Goal: Contribute content

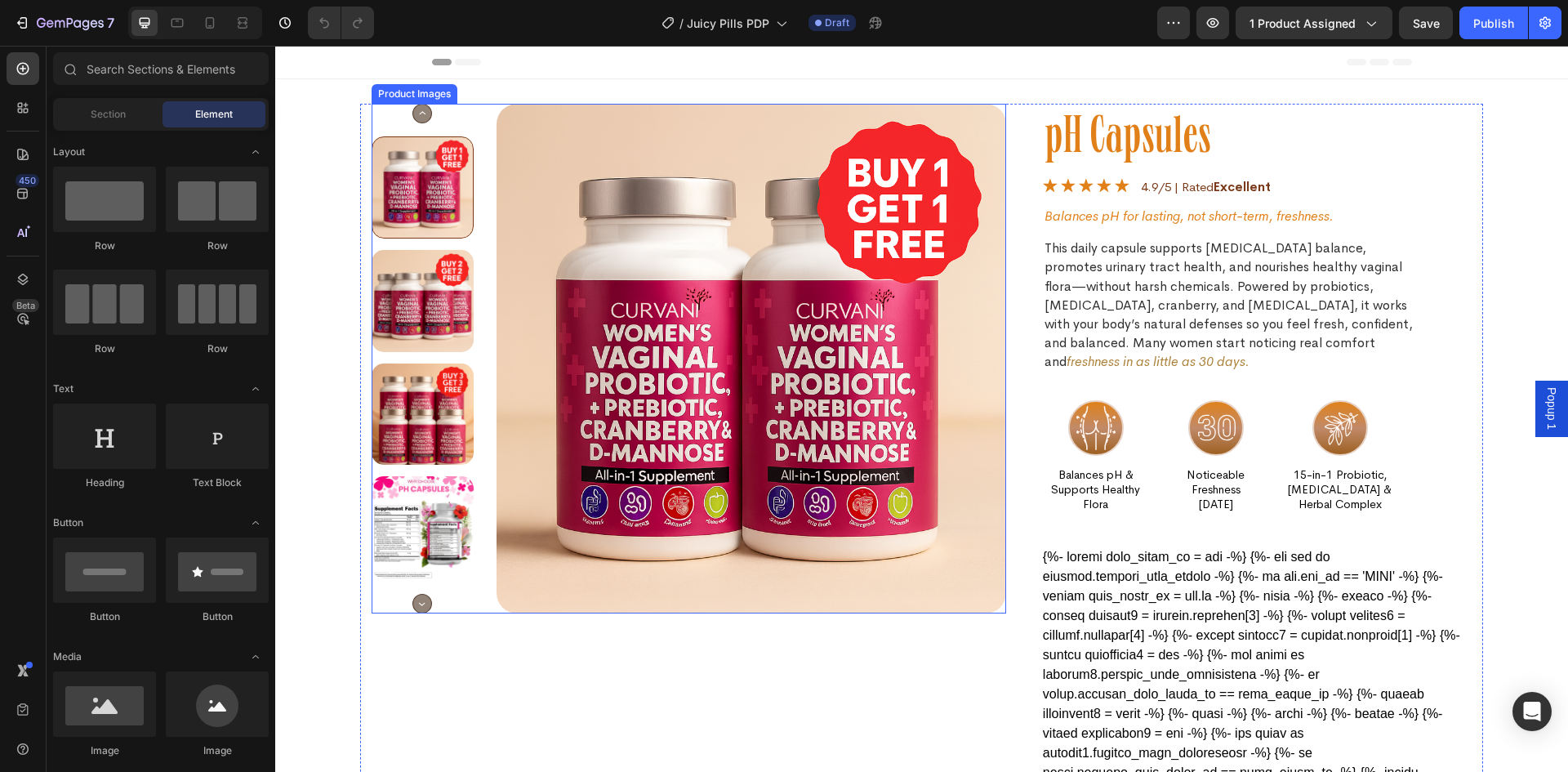
click at [696, 314] on img at bounding box center [752, 358] width 509 height 509
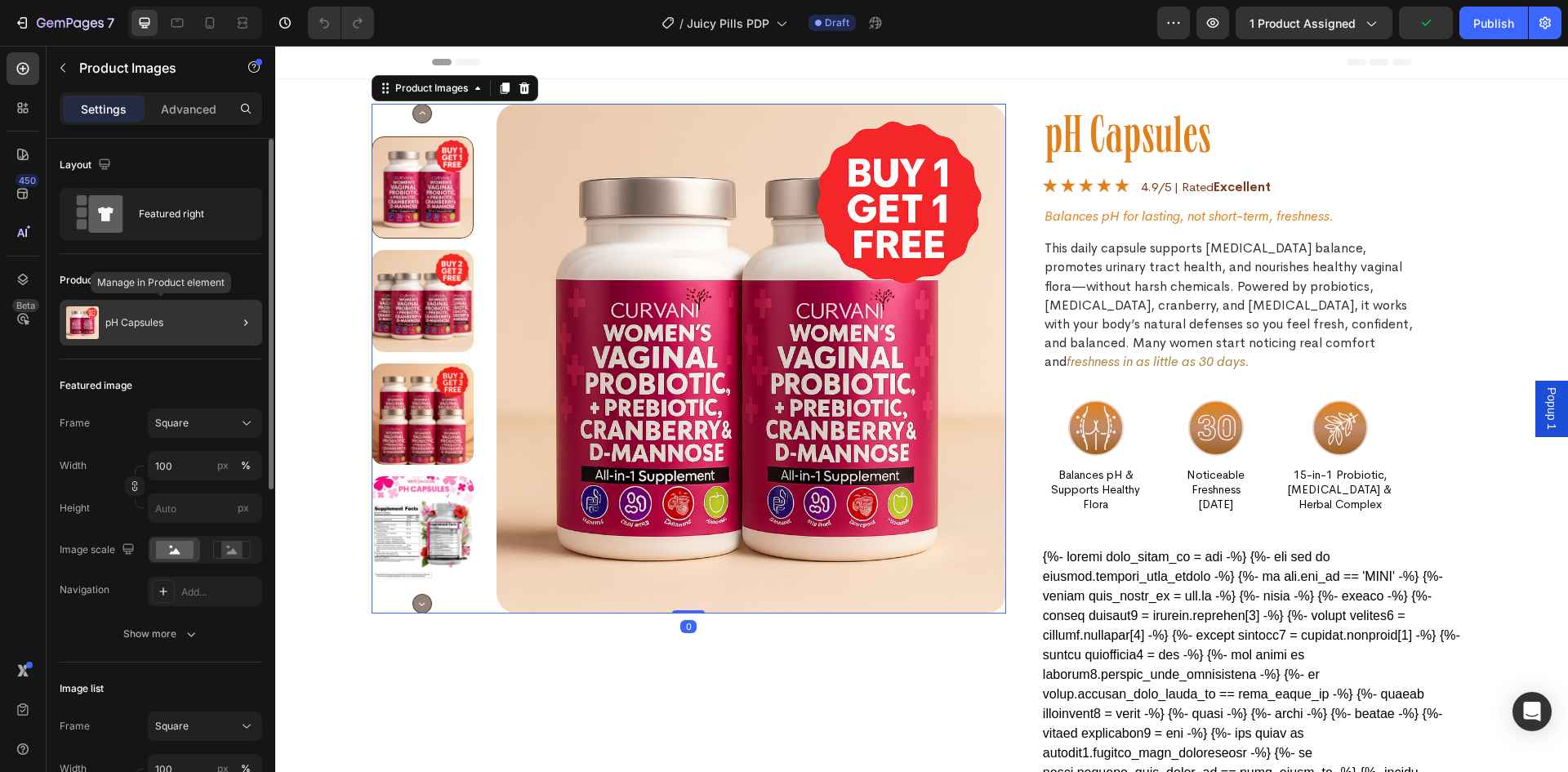
click at [202, 328] on div "pH Capsules" at bounding box center [160, 322] width 203 height 46
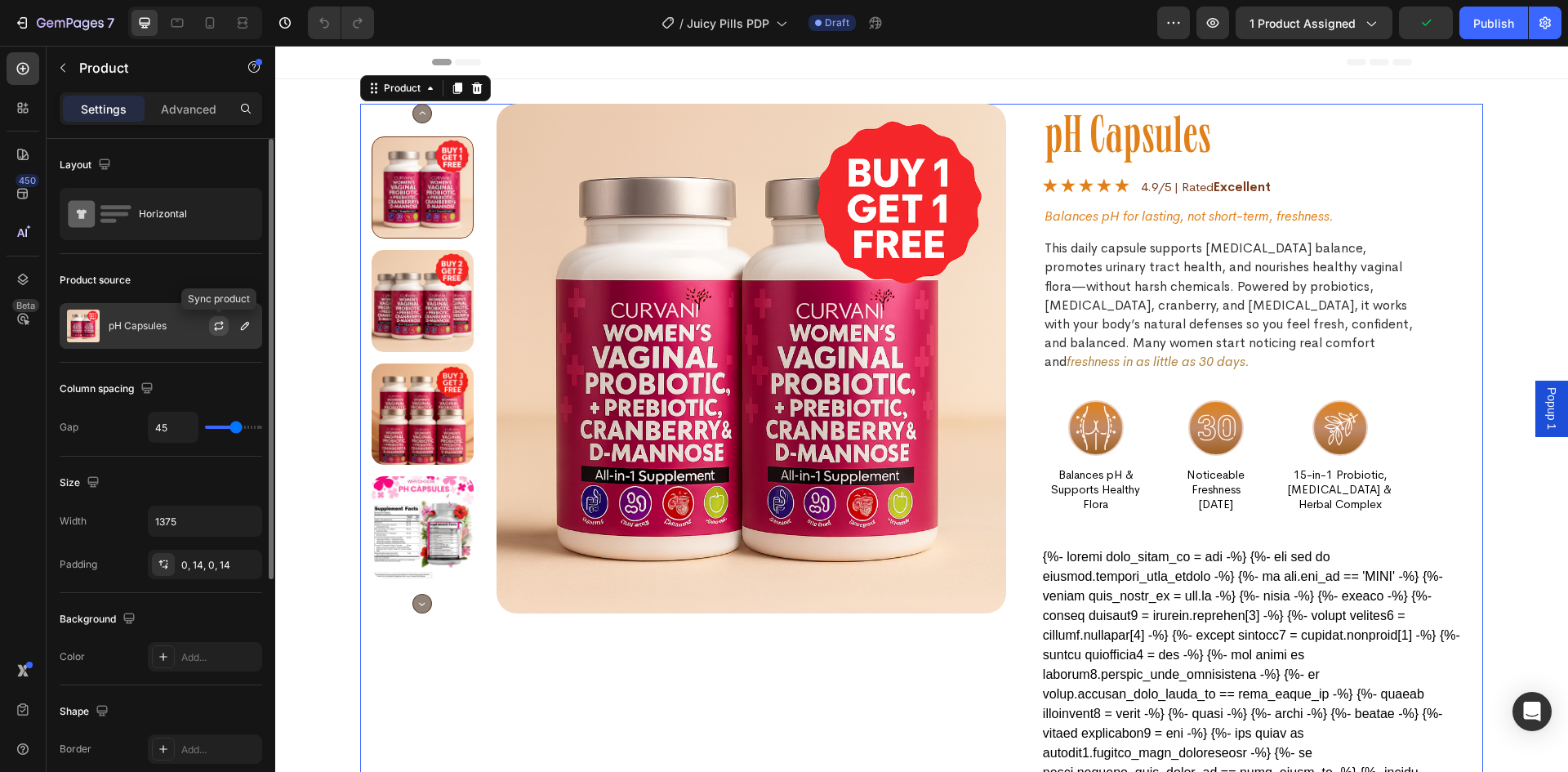
click at [217, 325] on icon "button" at bounding box center [219, 326] width 14 height 13
click at [143, 331] on div "pH Capsules" at bounding box center [160, 326] width 203 height 46
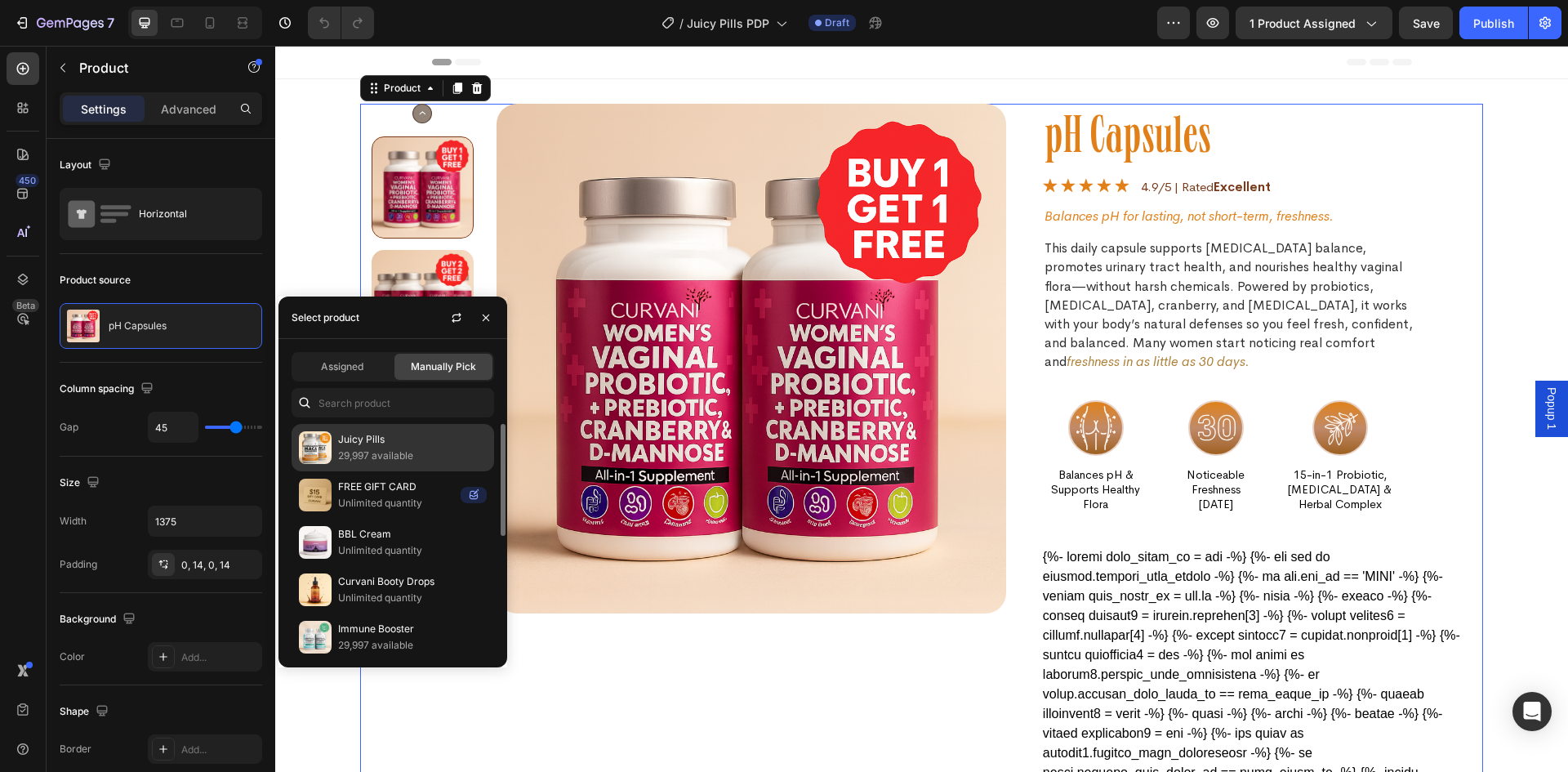
click at [384, 446] on p "Juicy Pills" at bounding box center [412, 439] width 149 height 16
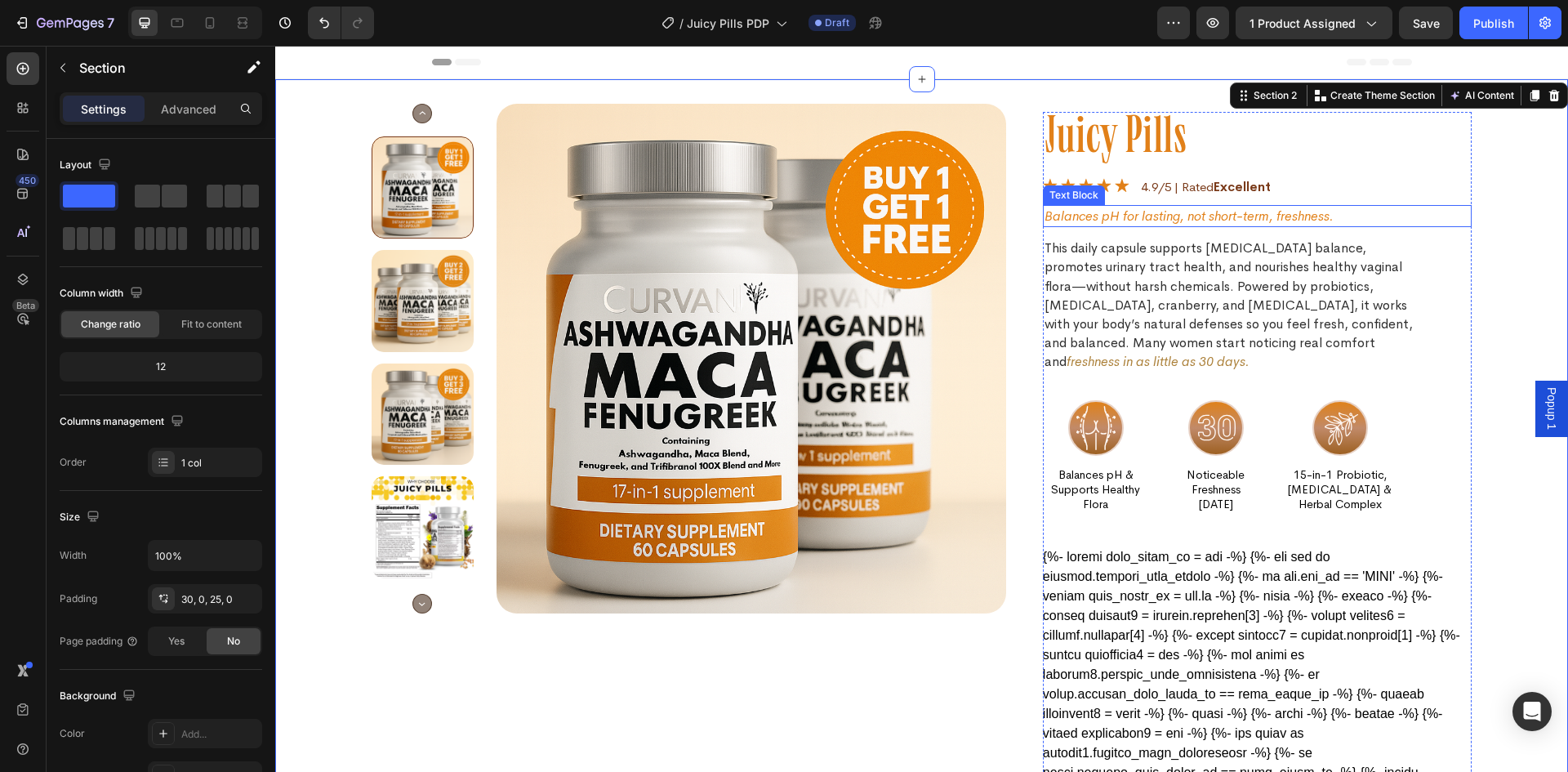
click at [1203, 220] on p "Balances pH for lasting, not short-term, freshness." at bounding box center [1257, 216] width 426 height 19
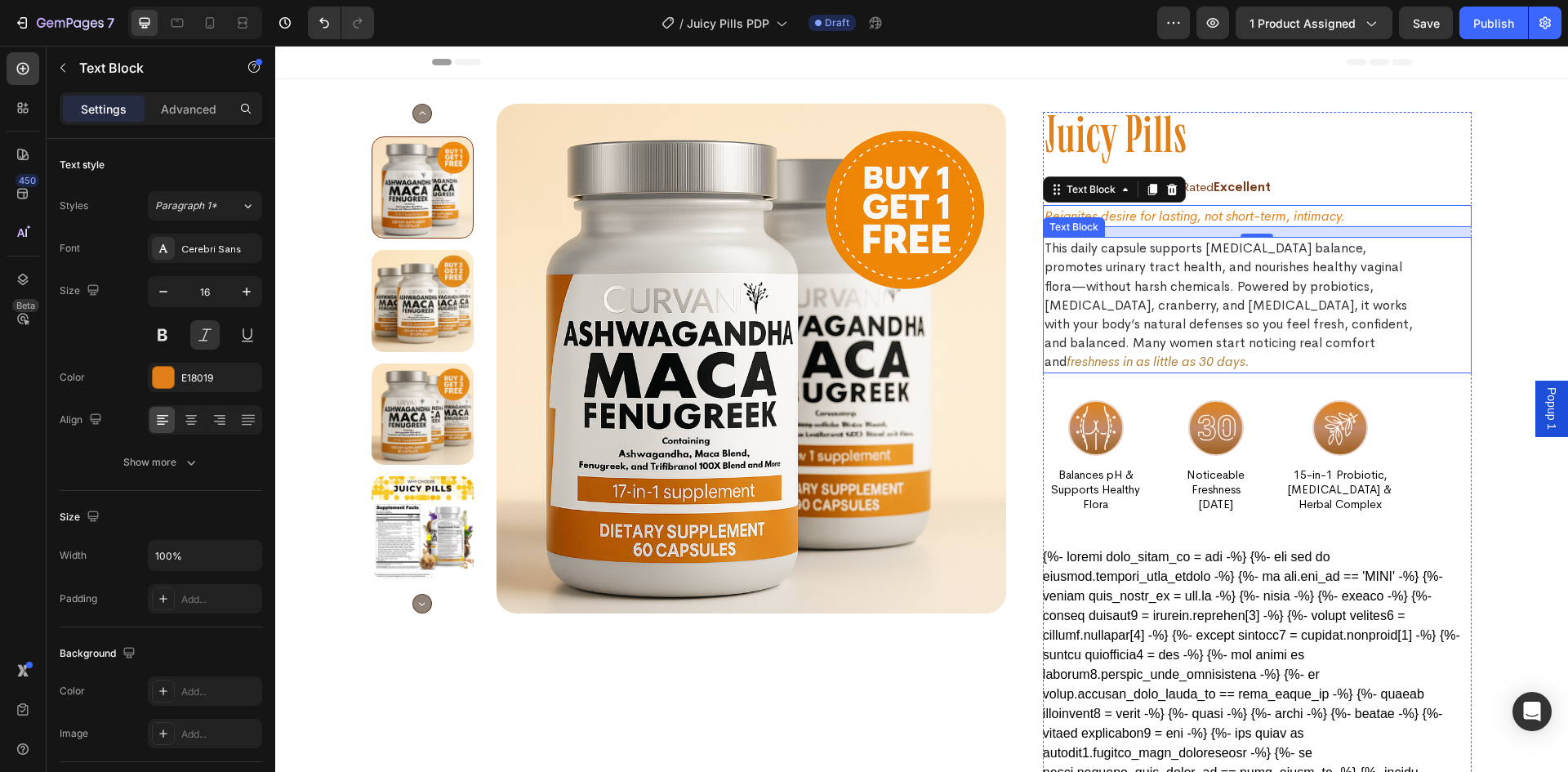
click at [1107, 293] on p "This daily capsule supports [MEDICAL_DATA] balance, promotes urinary tract heal…" at bounding box center [1230, 304] width 370 height 132
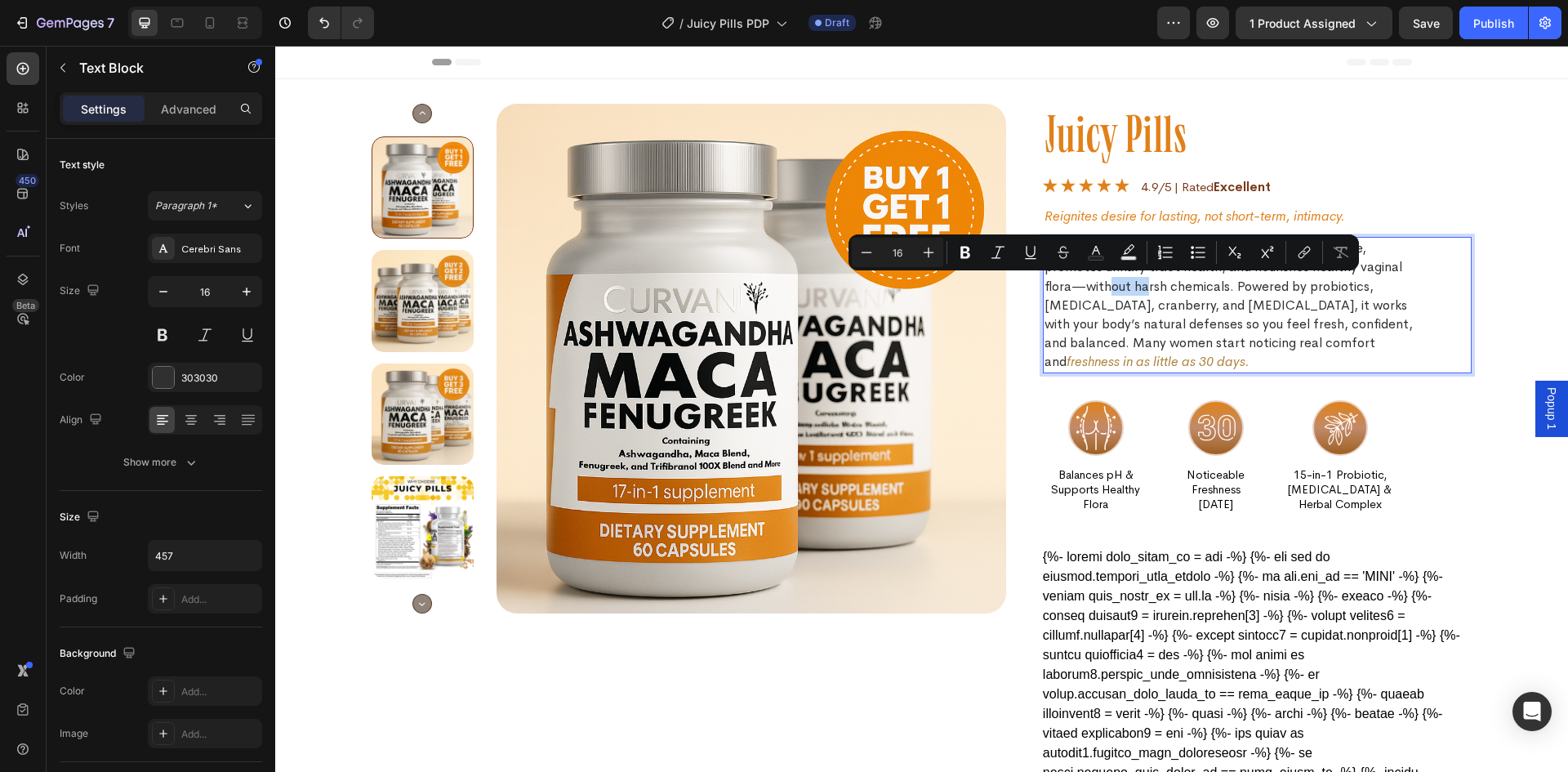
click at [1082, 273] on p "This daily capsule supports [MEDICAL_DATA] balance, promotes urinary tract heal…" at bounding box center [1230, 304] width 370 height 132
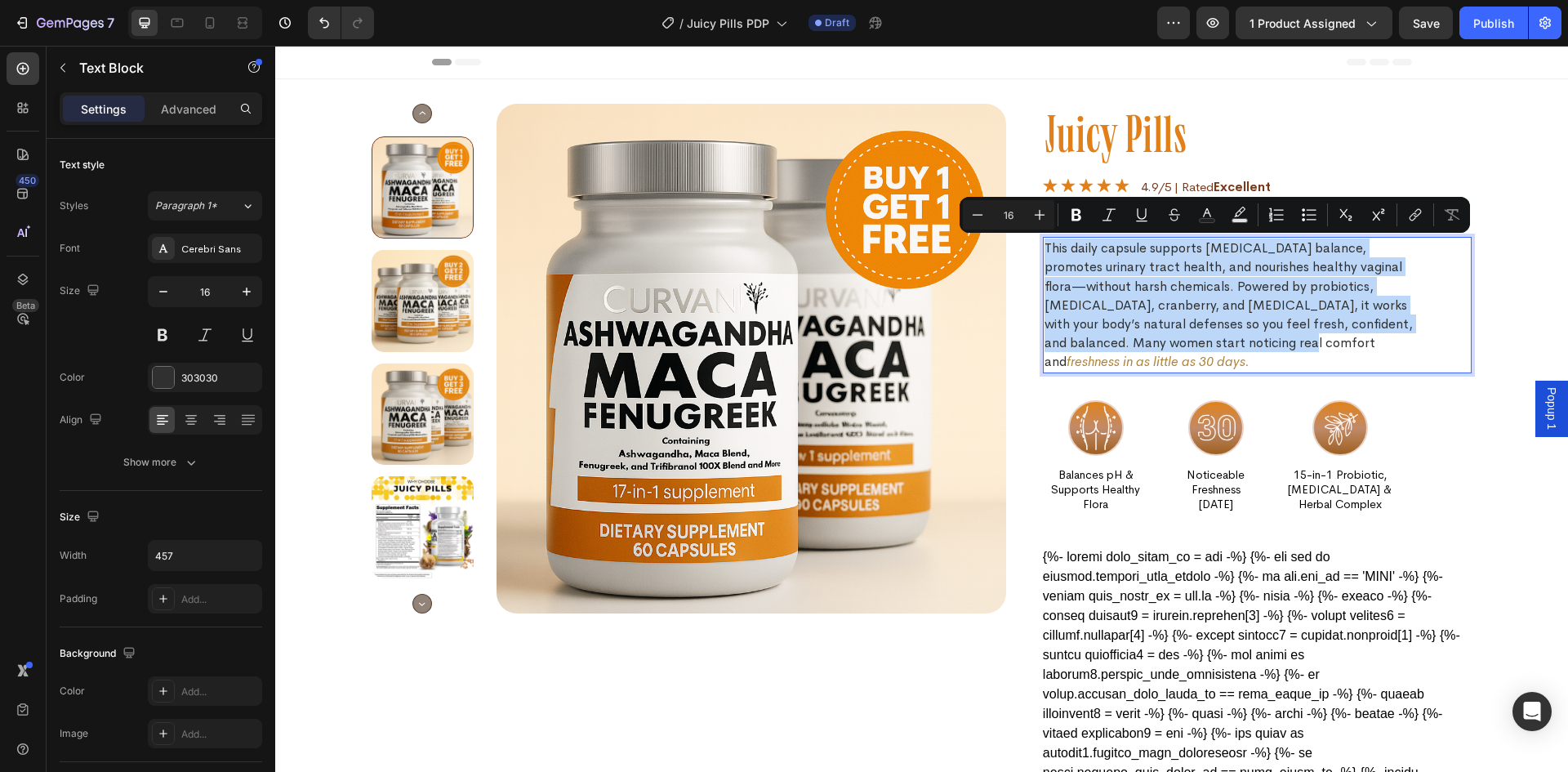
drag, startPoint x: 1259, startPoint y: 347, endPoint x: 1040, endPoint y: 253, distance: 238.3
click at [1045, 253] on p "This daily capsule supports [MEDICAL_DATA] balance, promotes urinary tract heal…" at bounding box center [1230, 304] width 370 height 132
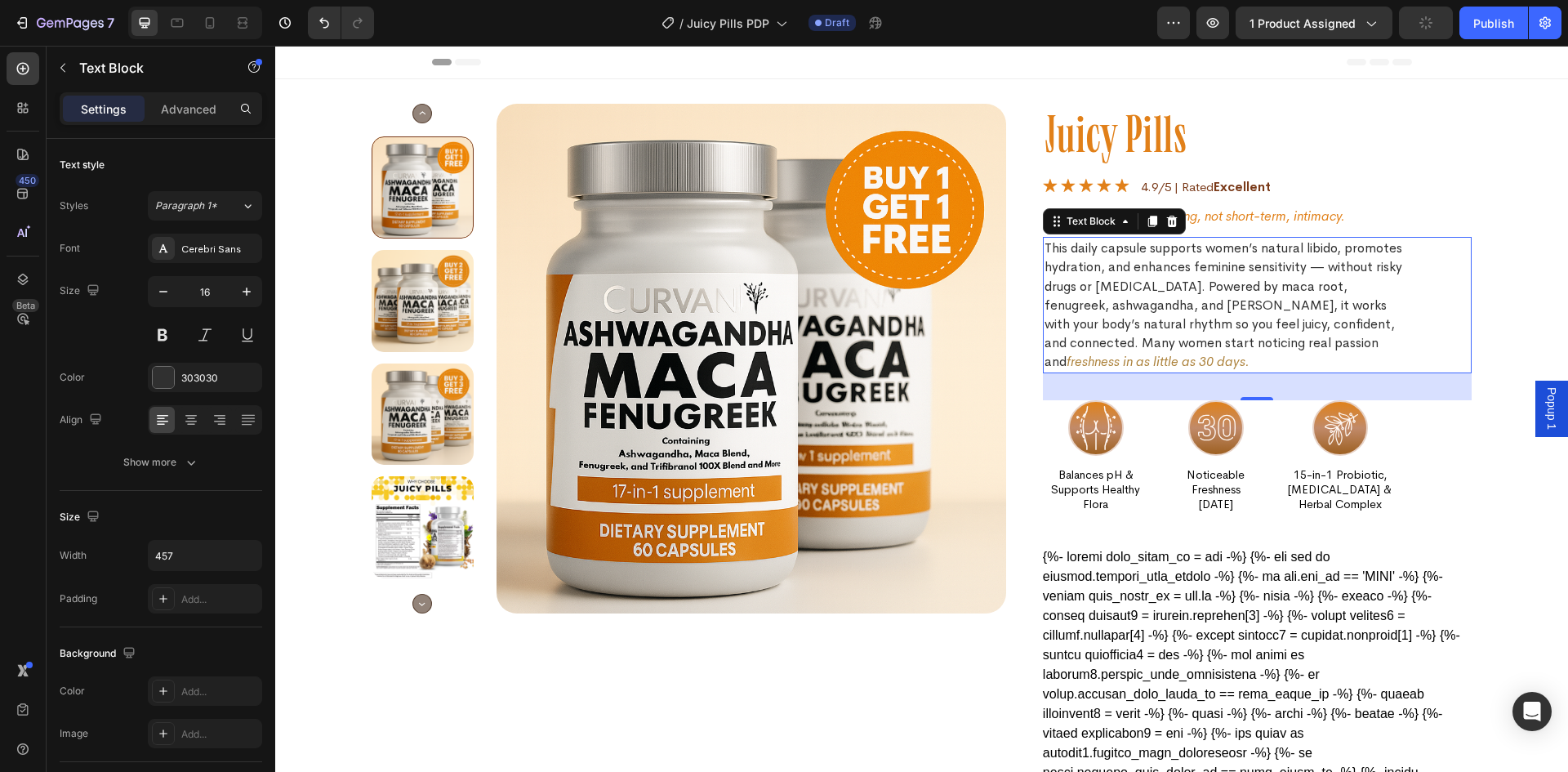
click at [1229, 363] on p "This daily capsule supports women’s natural libido, promotes hydration, and enh…" at bounding box center [1230, 304] width 370 height 132
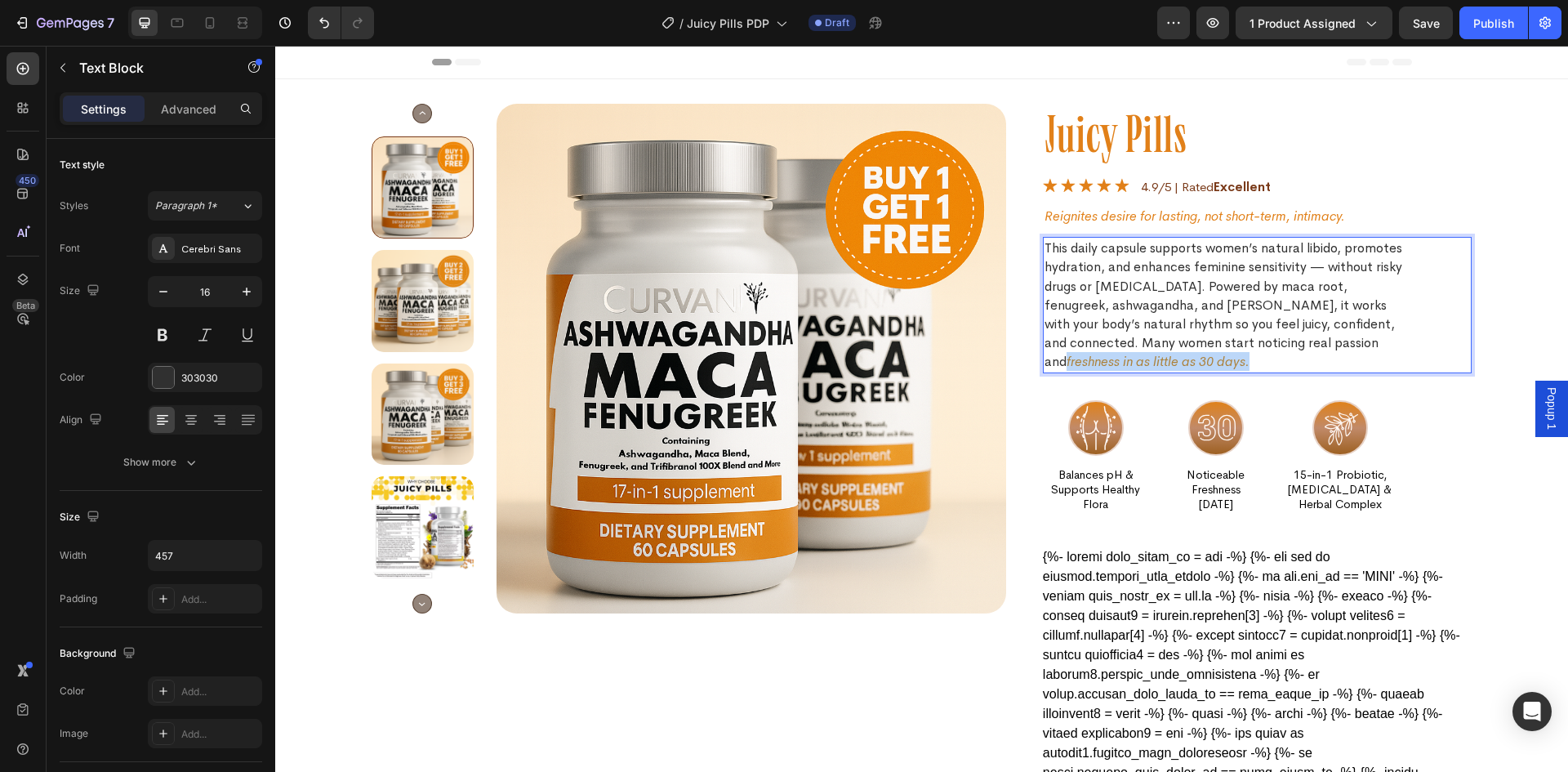
drag, startPoint x: 1232, startPoint y: 362, endPoint x: 1040, endPoint y: 363, distance: 192.0
click at [1045, 363] on p "This daily capsule supports women’s natural libido, promotes hydration, and enh…" at bounding box center [1230, 304] width 370 height 132
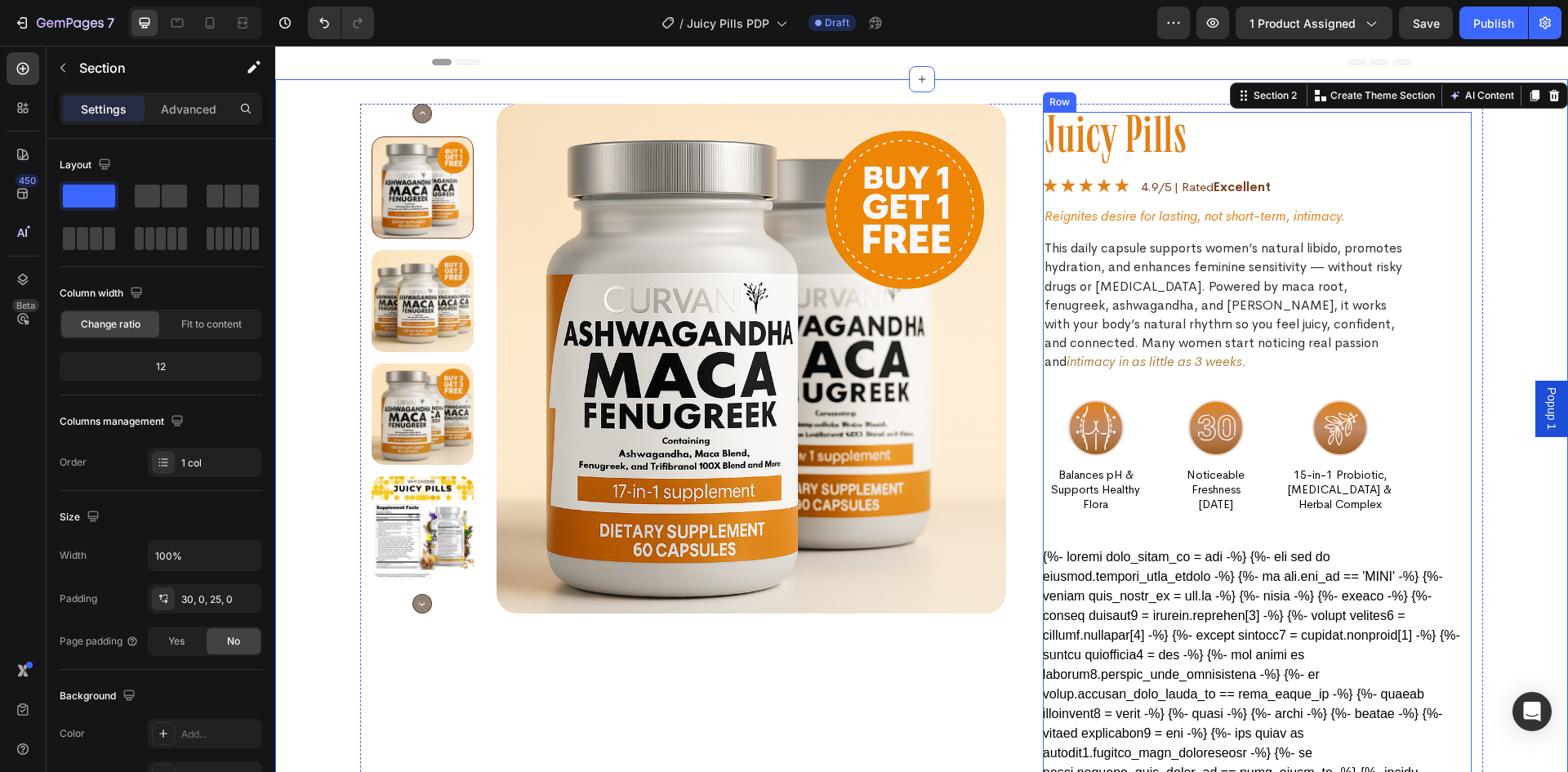
scroll to position [82, 0]
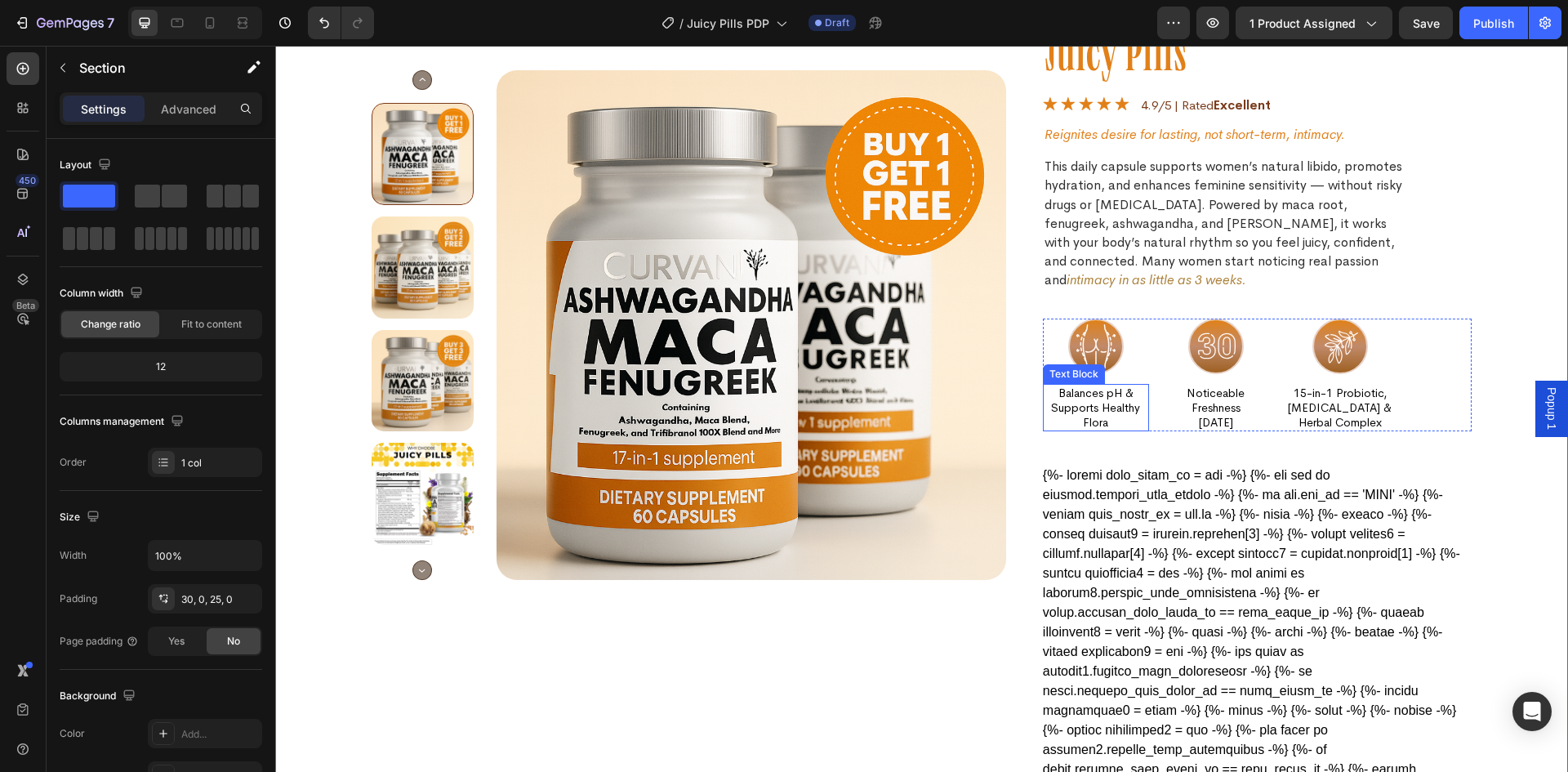
click at [1090, 412] on p "Balances pH & Supports Healthy Flora" at bounding box center [1096, 408] width 103 height 45
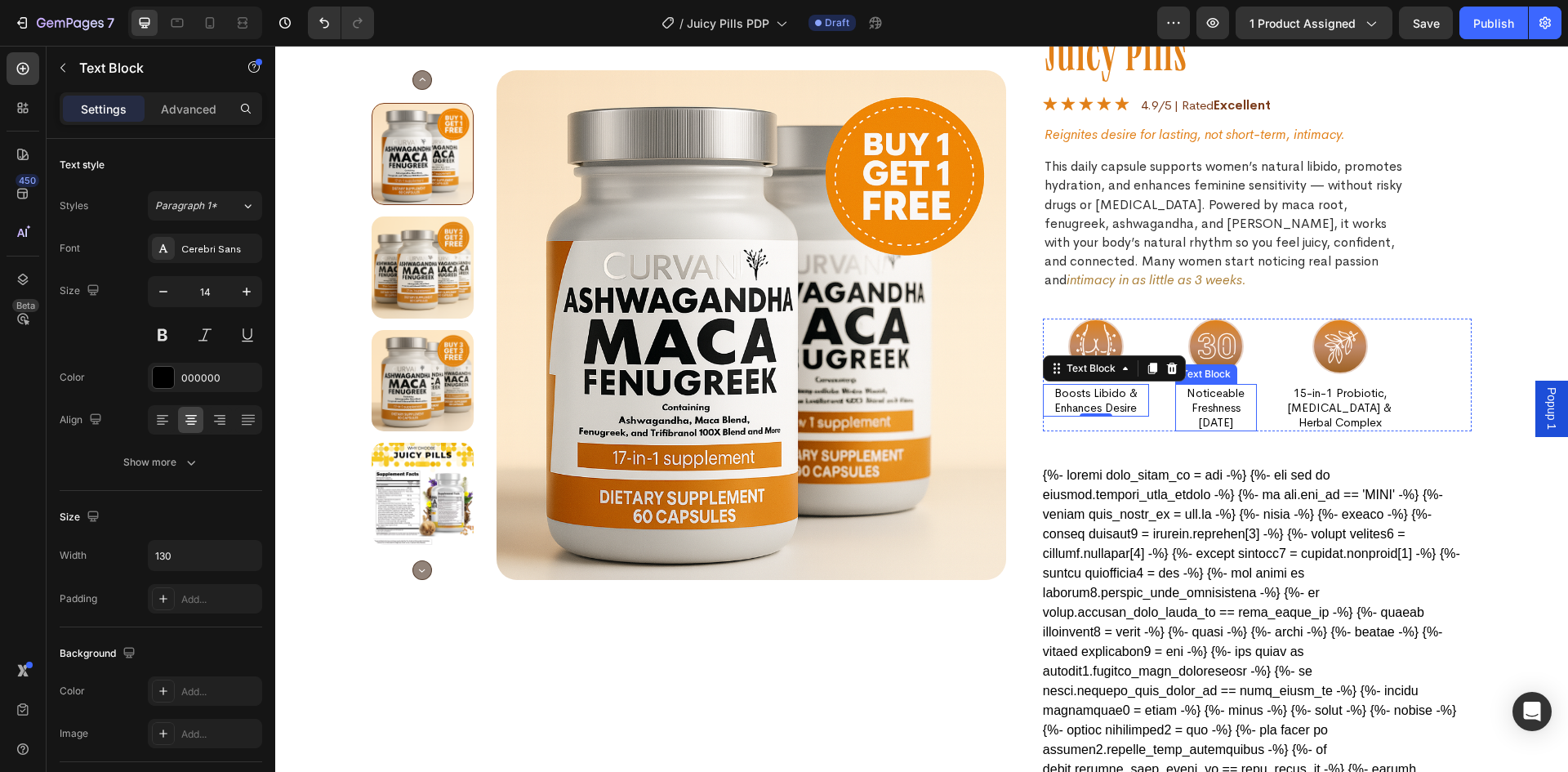
click at [1221, 416] on p "Noticeable Freshness [DATE]" at bounding box center [1216, 408] width 78 height 45
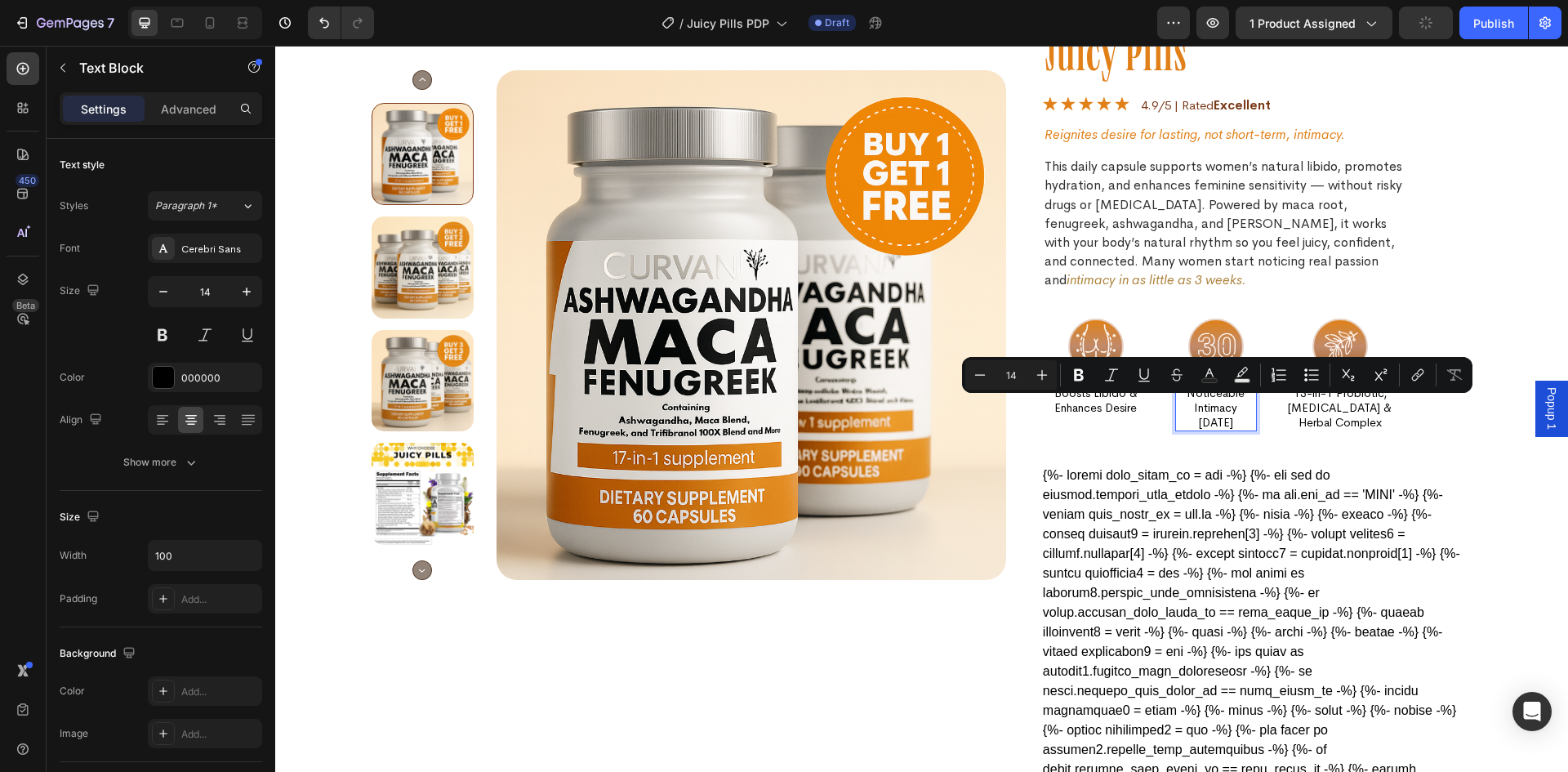
drag, startPoint x: 1234, startPoint y: 423, endPoint x: 1238, endPoint y: 413, distance: 10.8
click at [1238, 413] on p "Noticeable Intimacy [DATE]" at bounding box center [1216, 408] width 78 height 45
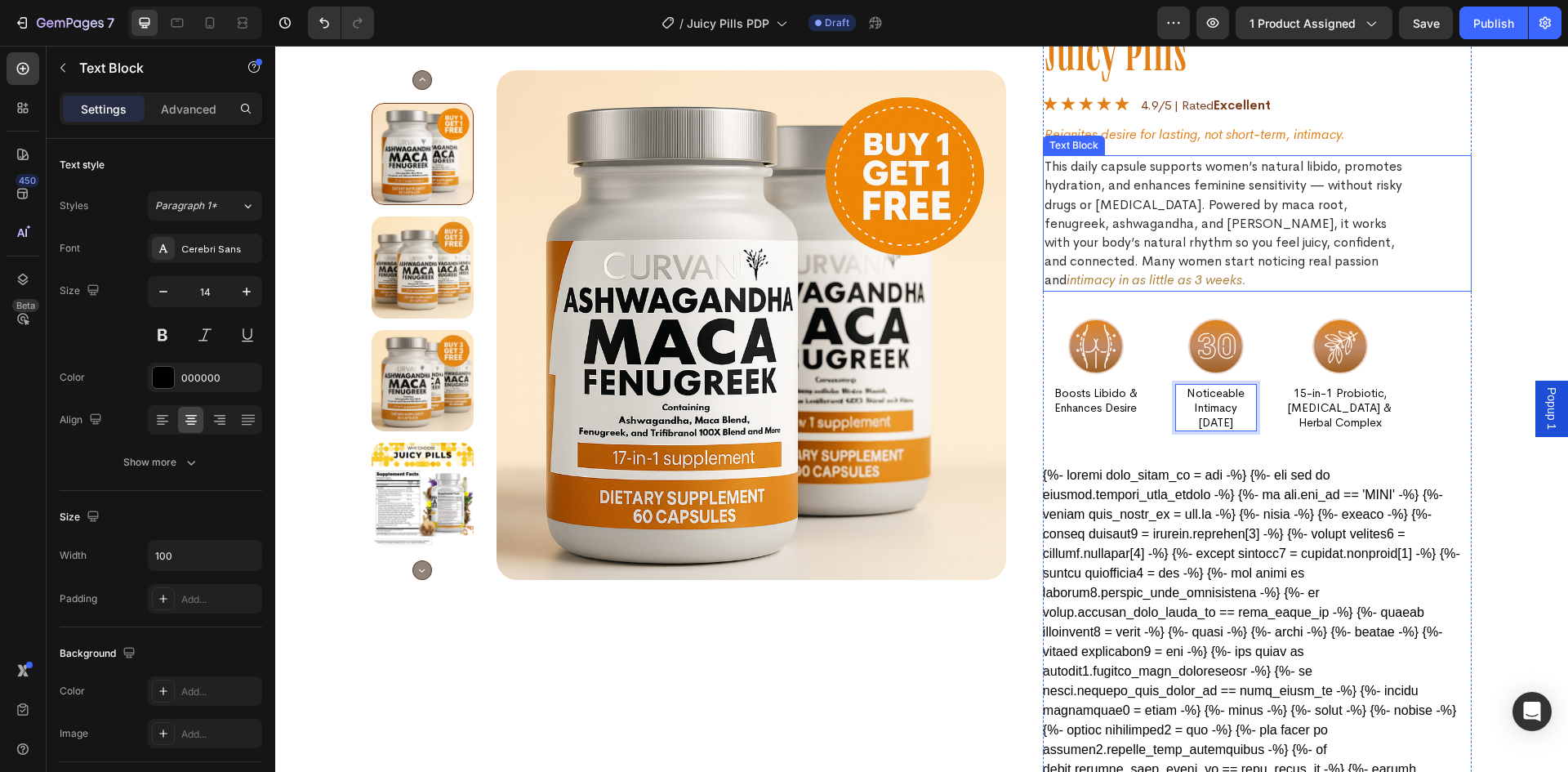
click at [1193, 280] on icon "intimacy in as little as 3 weeks." at bounding box center [1157, 279] width 180 height 17
click at [1192, 283] on icon "intimacy in as little as 3 weeks." at bounding box center [1157, 279] width 180 height 17
drag, startPoint x: 1212, startPoint y: 283, endPoint x: 1174, endPoint y: 282, distance: 38.0
click at [1174, 282] on icon "intimacy in as little as 3 weeks." at bounding box center [1157, 279] width 180 height 17
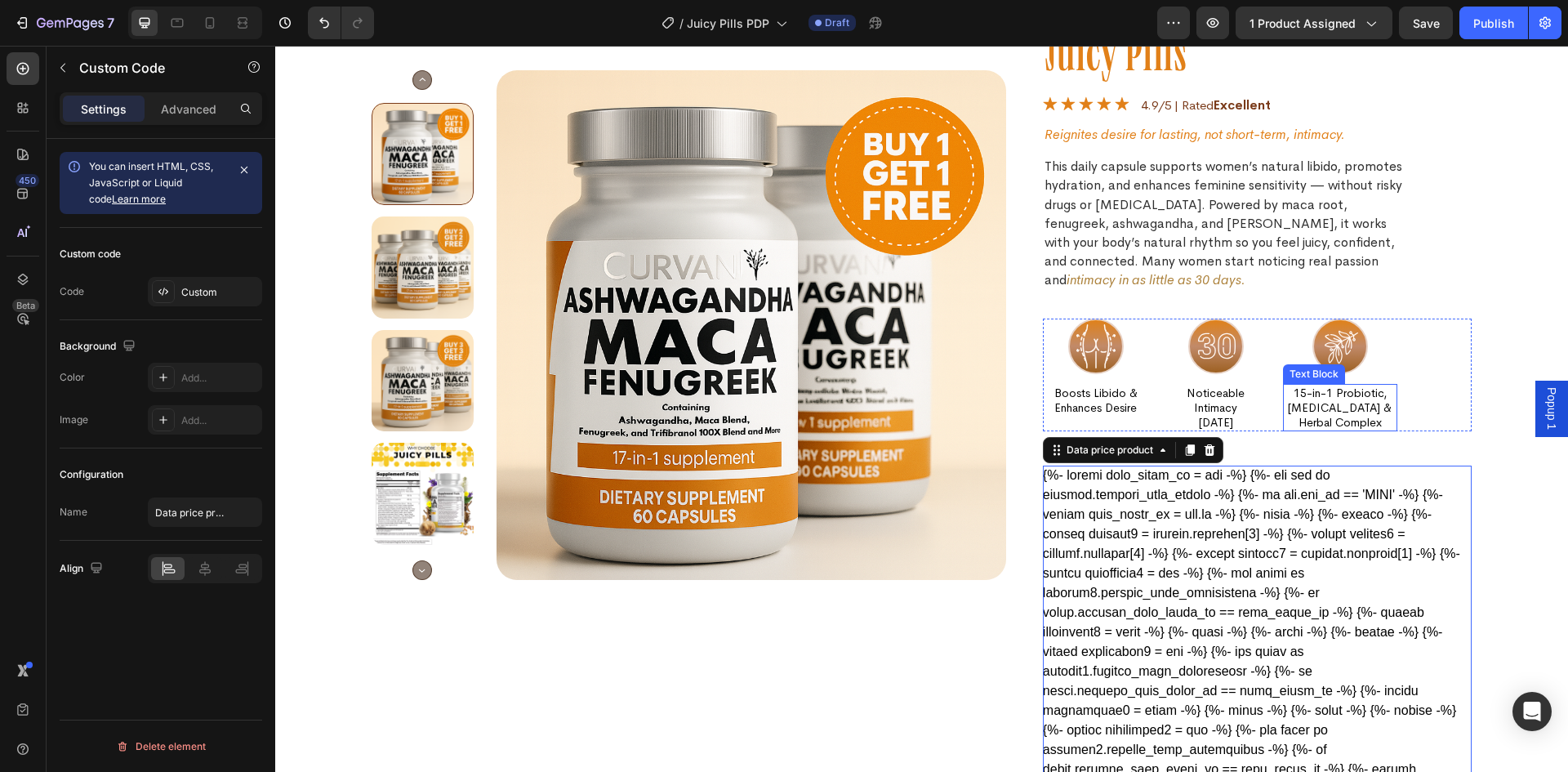
click at [1342, 410] on p "15-in-1 Probiotic, [MEDICAL_DATA] & Herbal Complex" at bounding box center [1340, 408] width 111 height 45
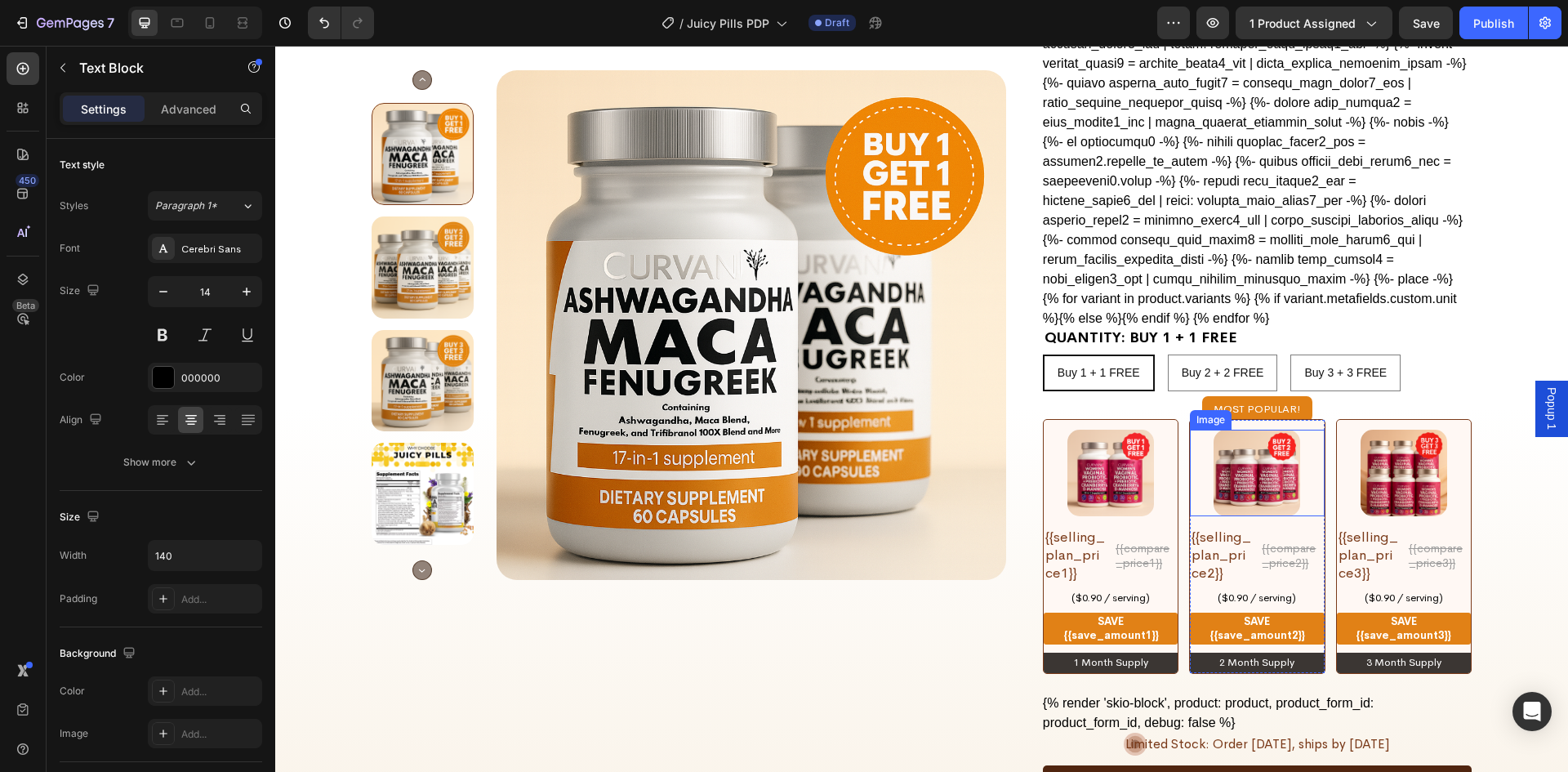
scroll to position [1144, 0]
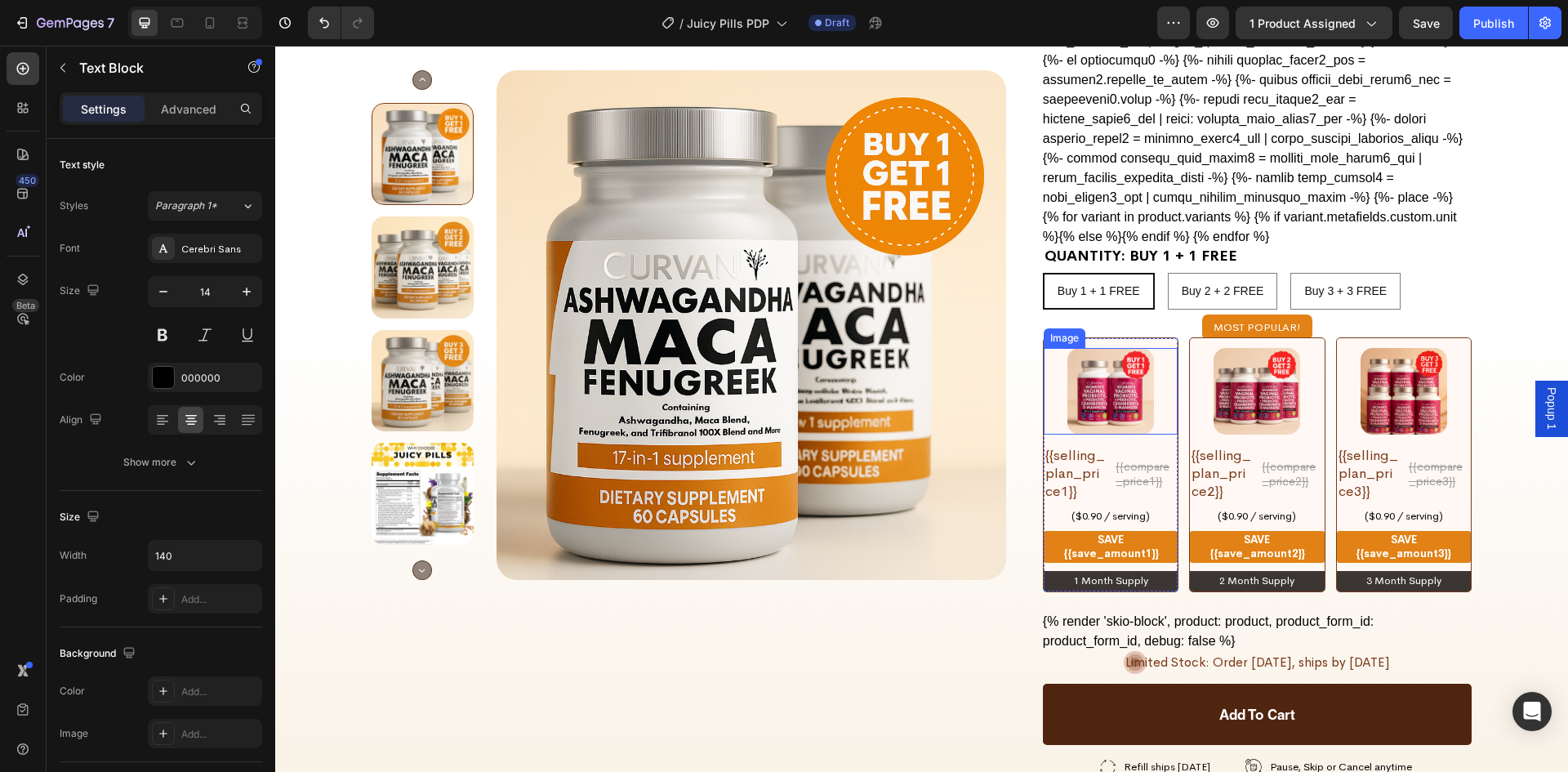
click at [1112, 354] on img at bounding box center [1111, 391] width 86 height 86
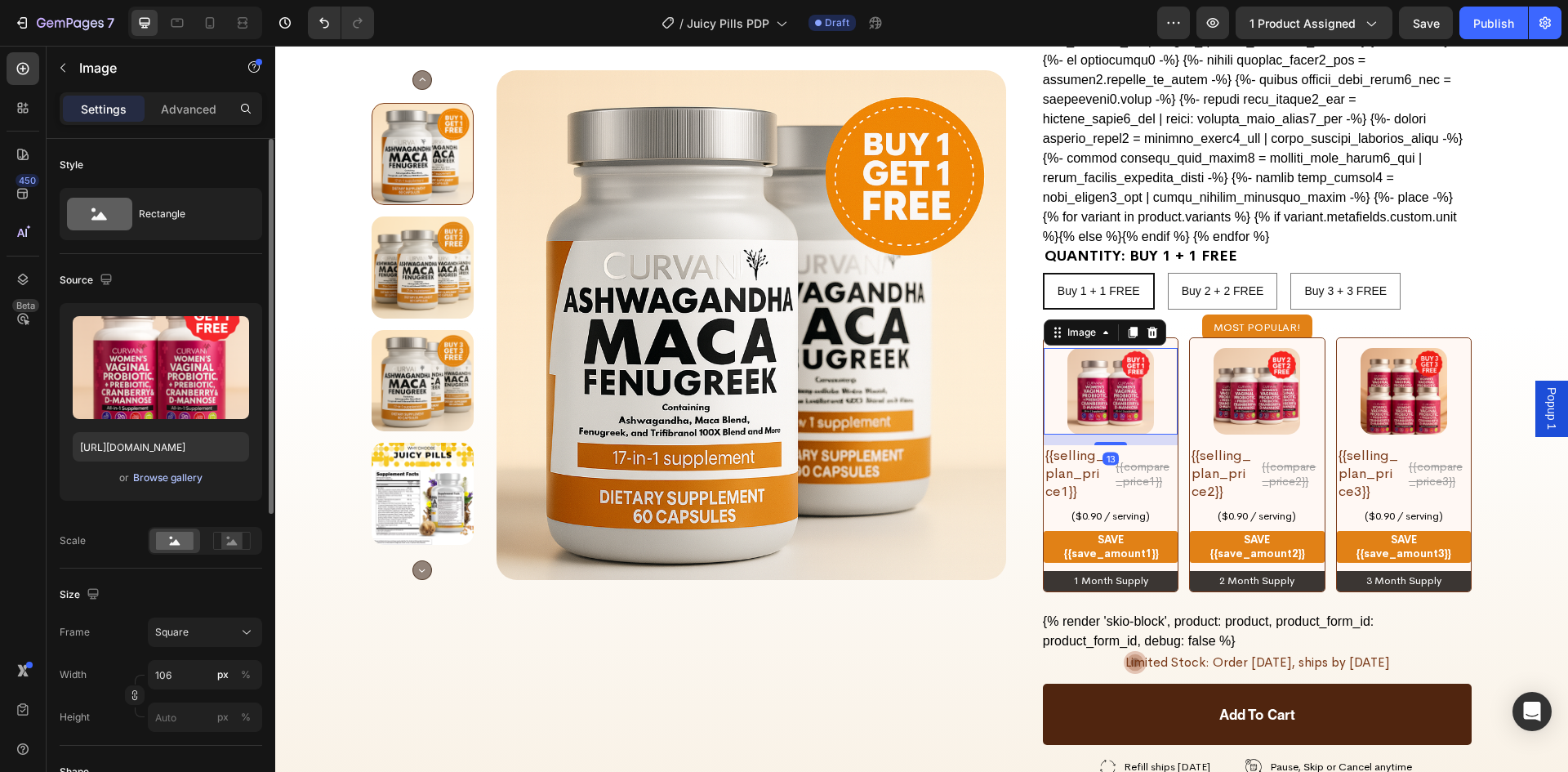
click at [141, 481] on div "Browse gallery" at bounding box center [167, 478] width 69 height 14
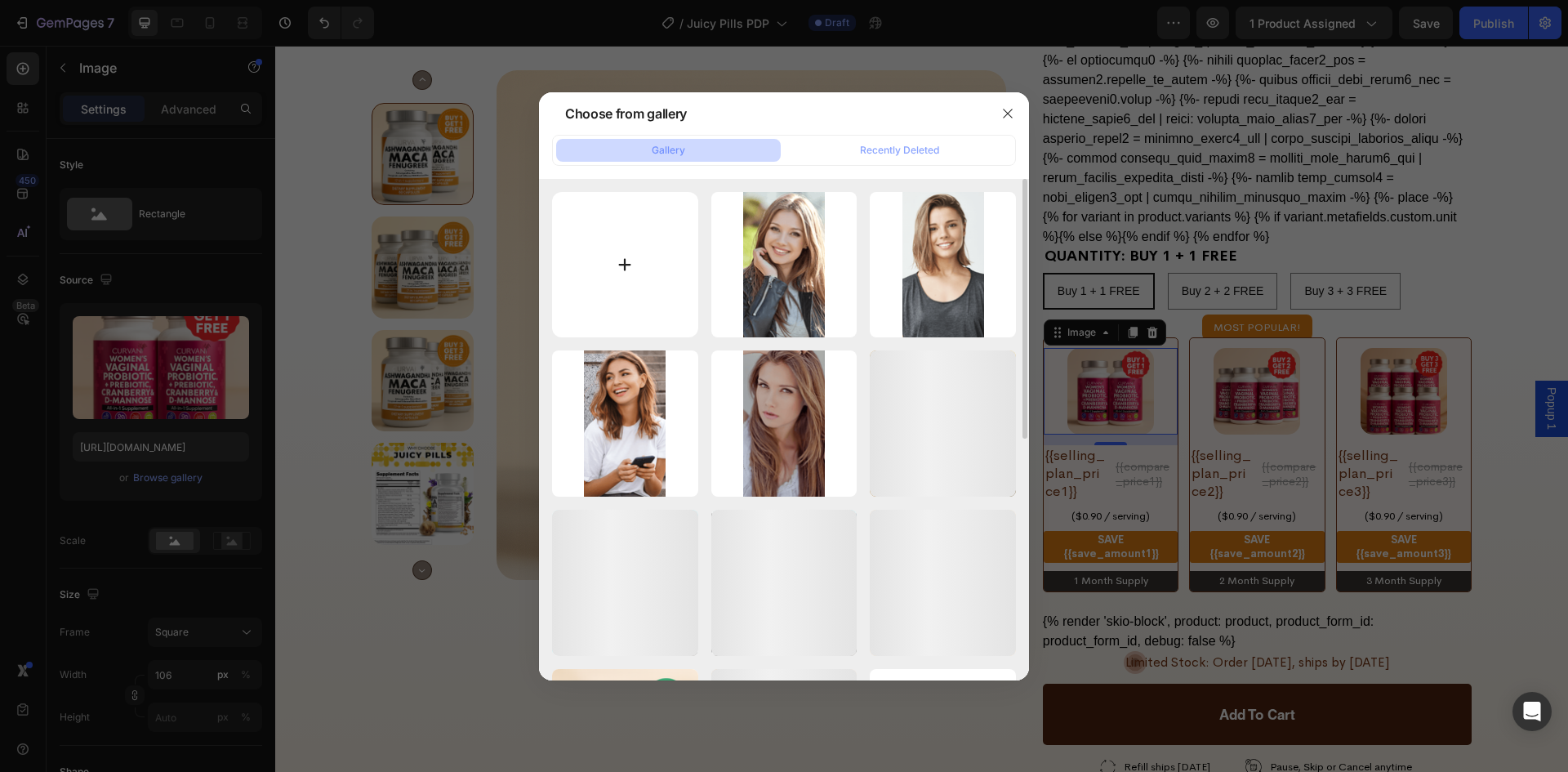
click at [626, 259] on input "file" at bounding box center [625, 265] width 146 height 146
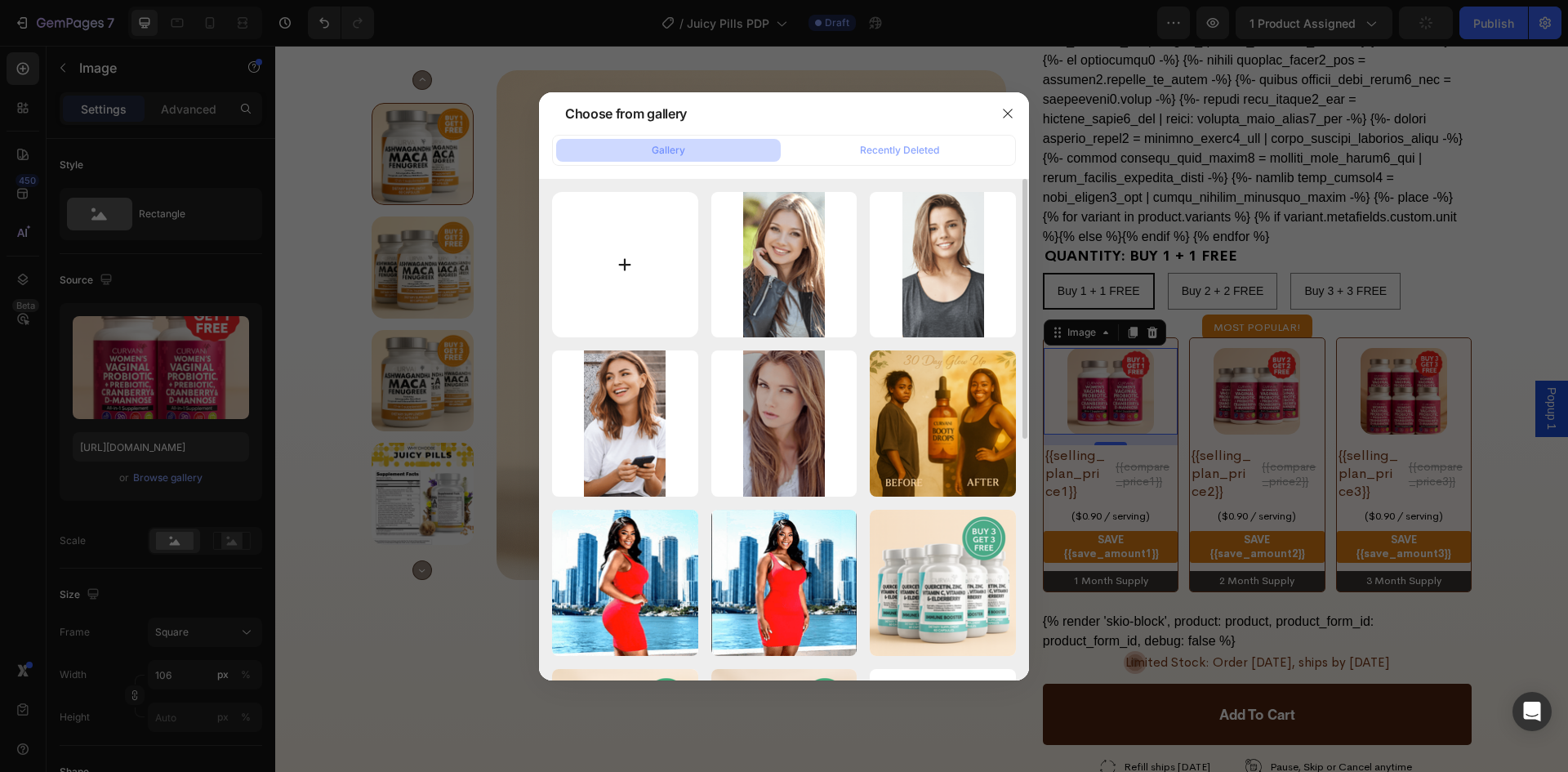
type input "C:\fakepath\ChatGPT Image [DATE], 04_56_15 PM.png"
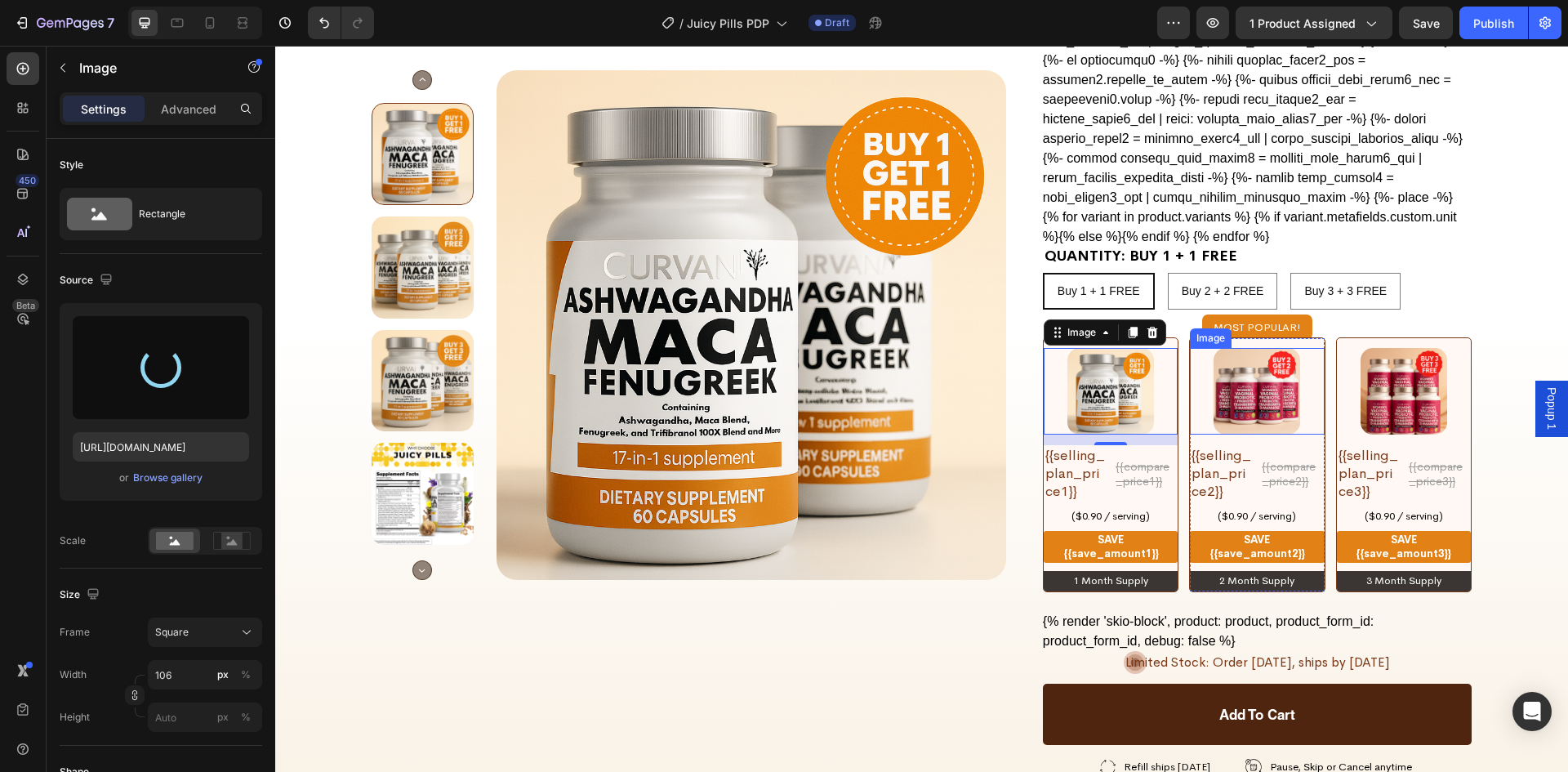
type input "[URL][DOMAIN_NAME]"
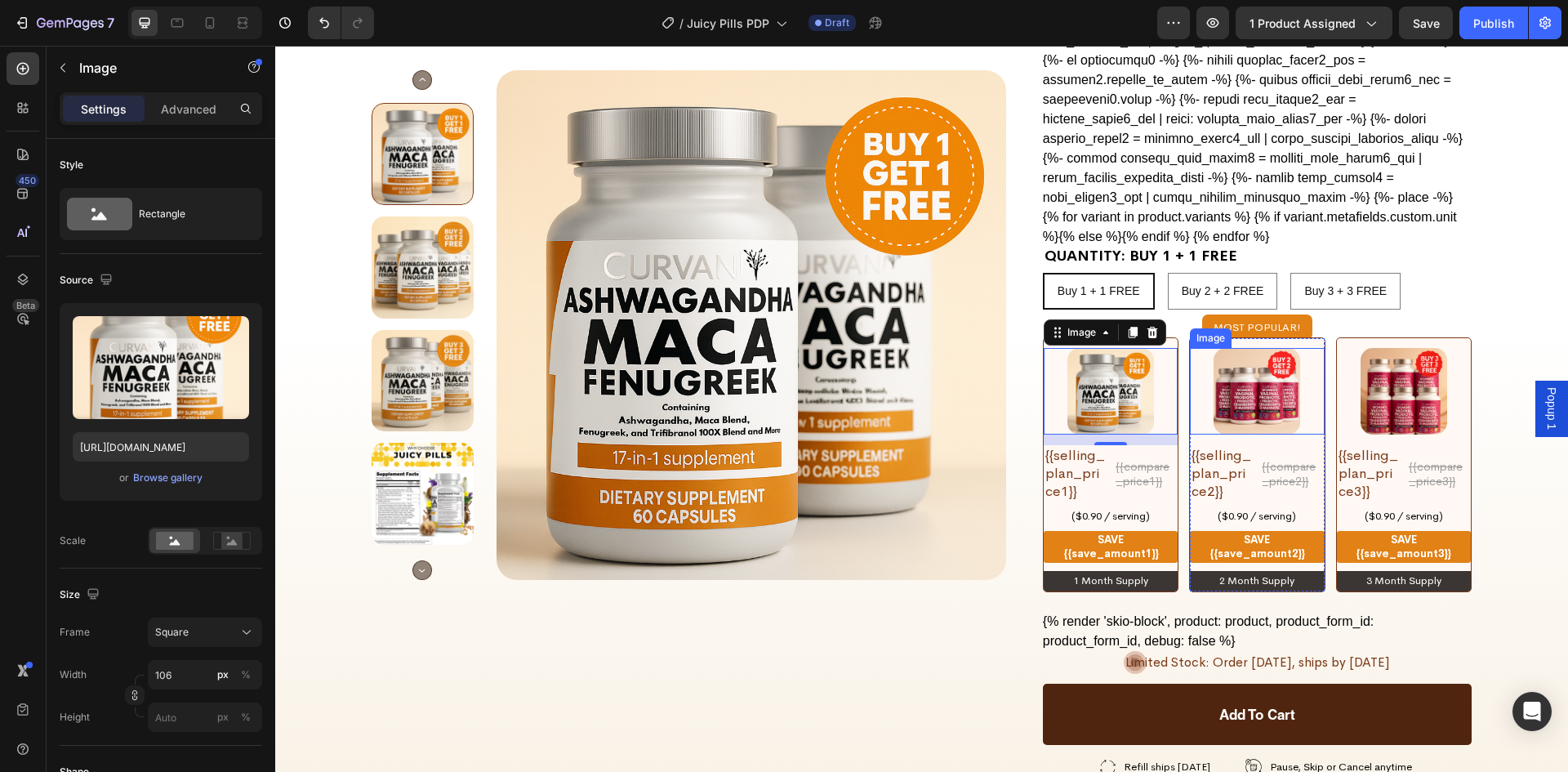
click at [1250, 370] on img at bounding box center [1257, 391] width 86 height 86
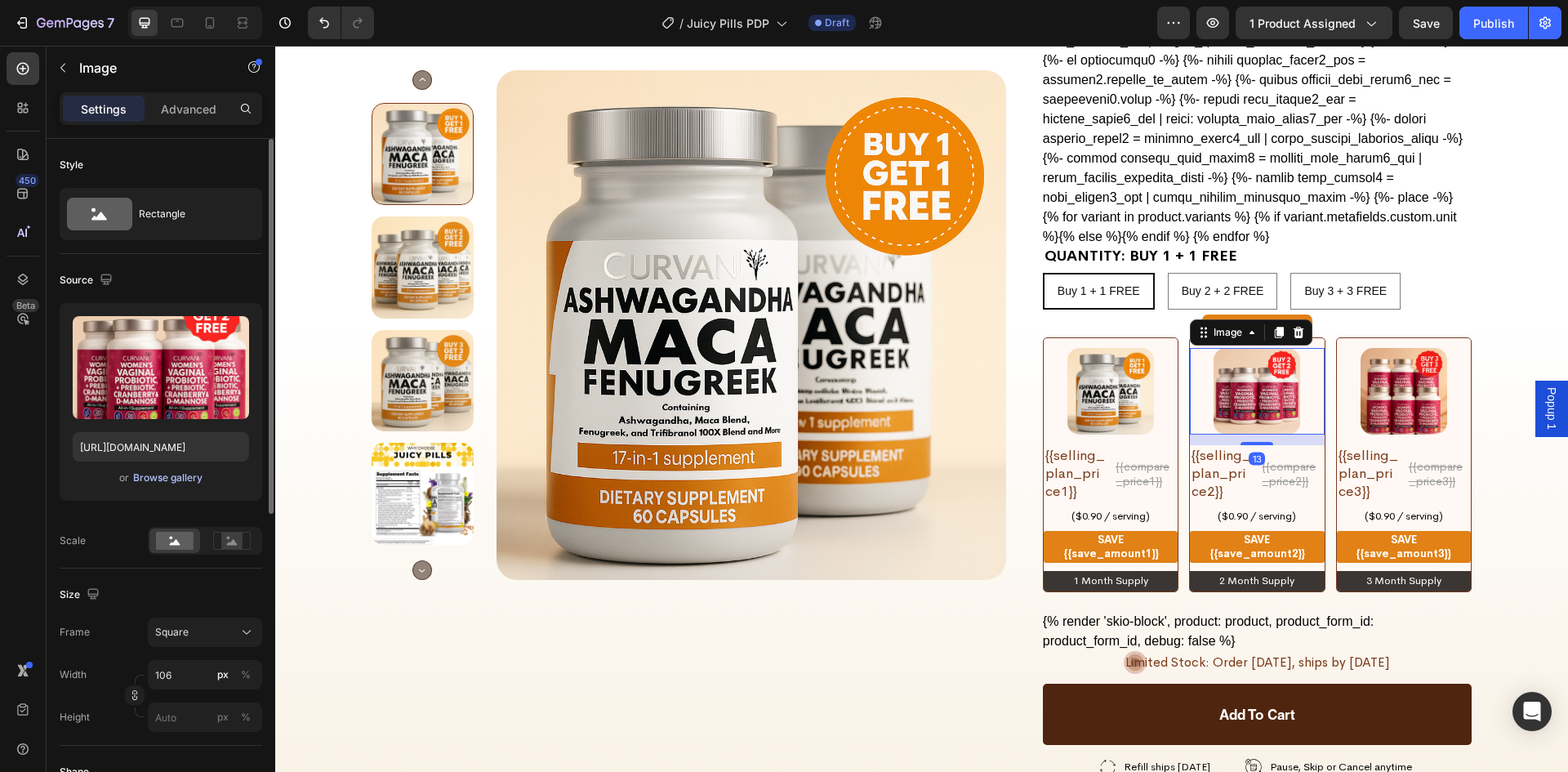
click at [168, 472] on div "Browse gallery" at bounding box center [167, 478] width 69 height 14
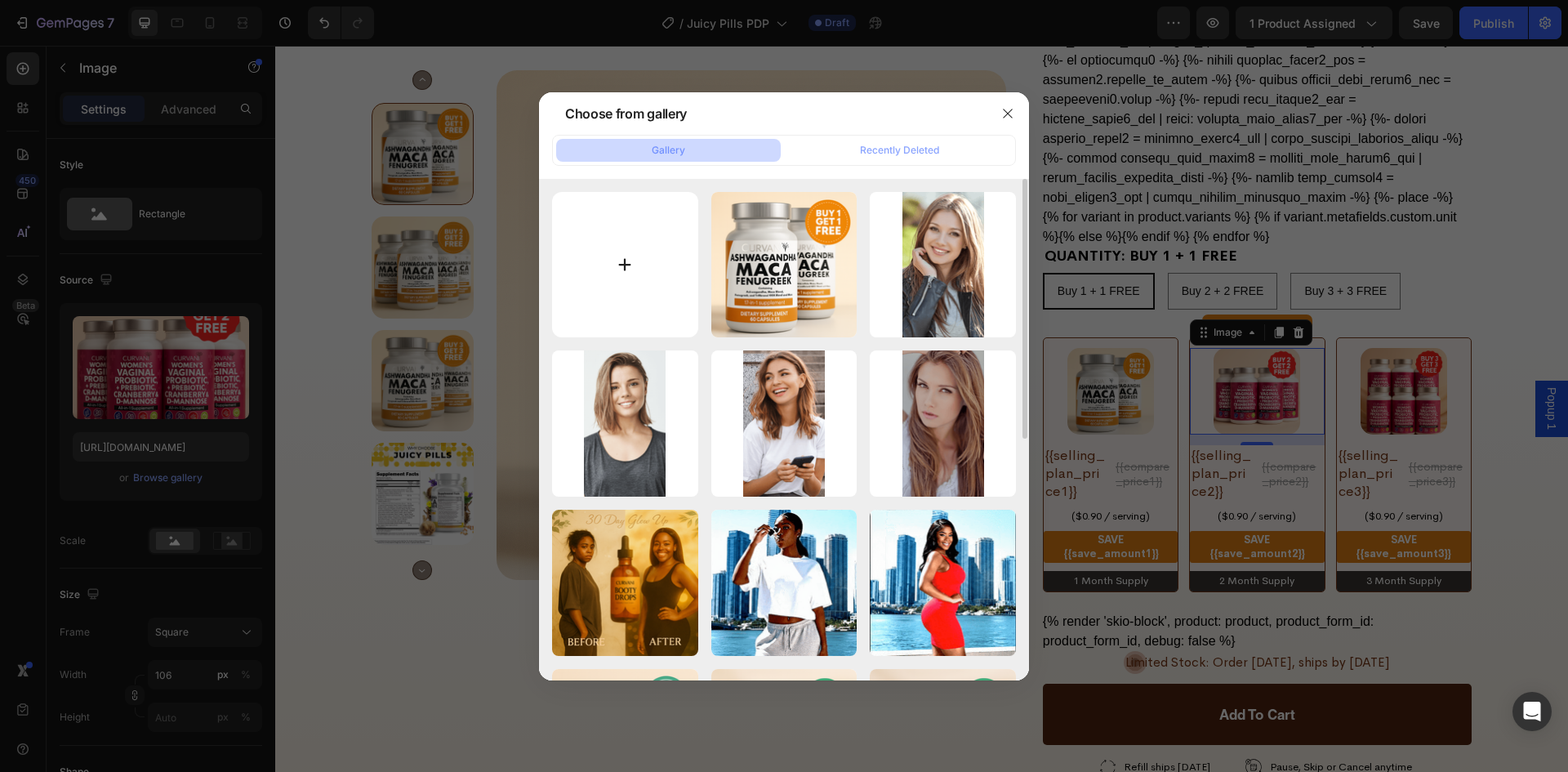
click at [617, 256] on input "file" at bounding box center [625, 265] width 146 height 146
type input "C:\fakepath\ChatGPT Image [DATE], 04_56_25 PM.png"
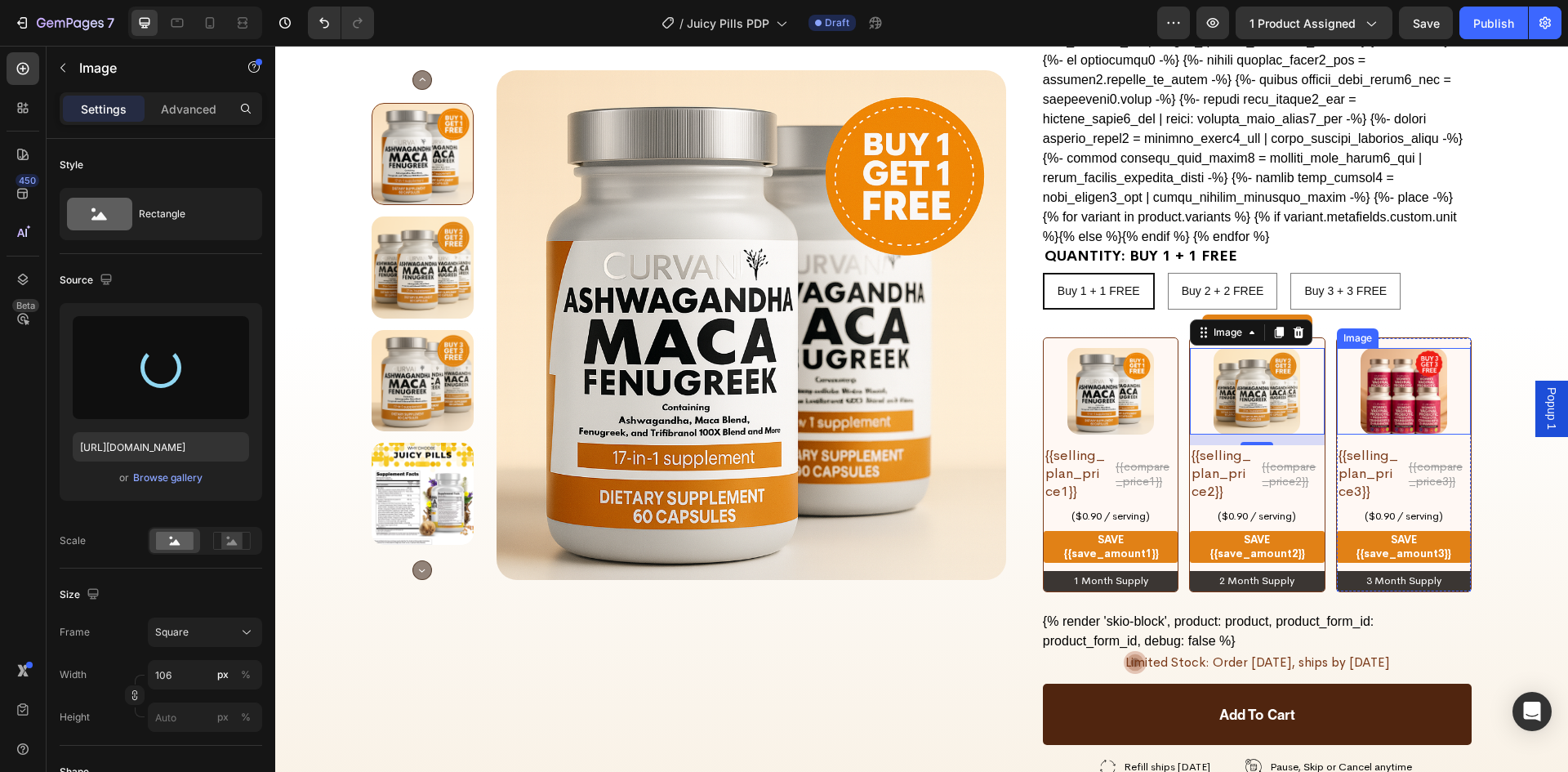
type input "[URL][DOMAIN_NAME]"
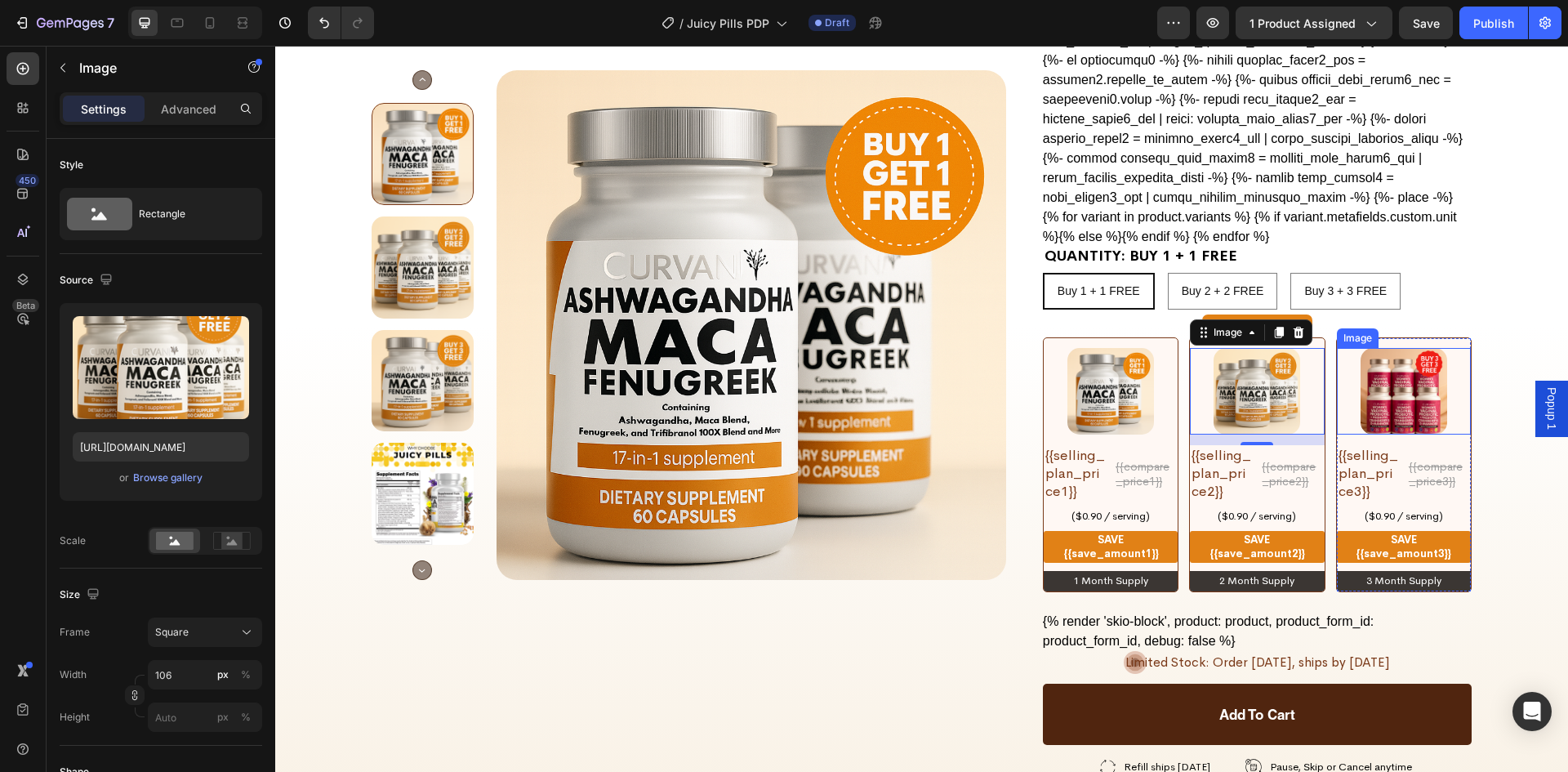
click at [1409, 365] on img at bounding box center [1404, 391] width 86 height 86
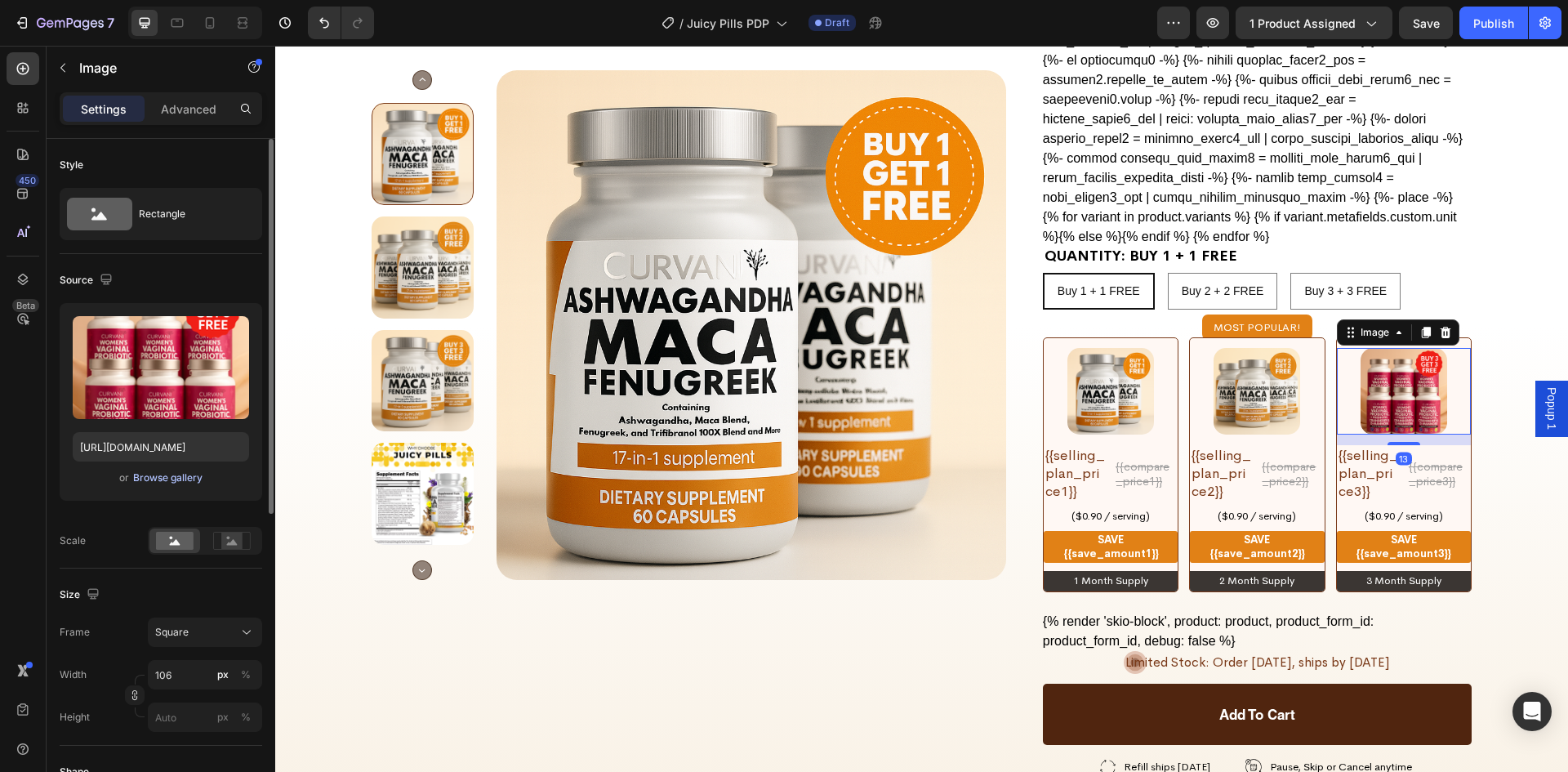
click at [181, 472] on div "Browse gallery" at bounding box center [167, 478] width 69 height 14
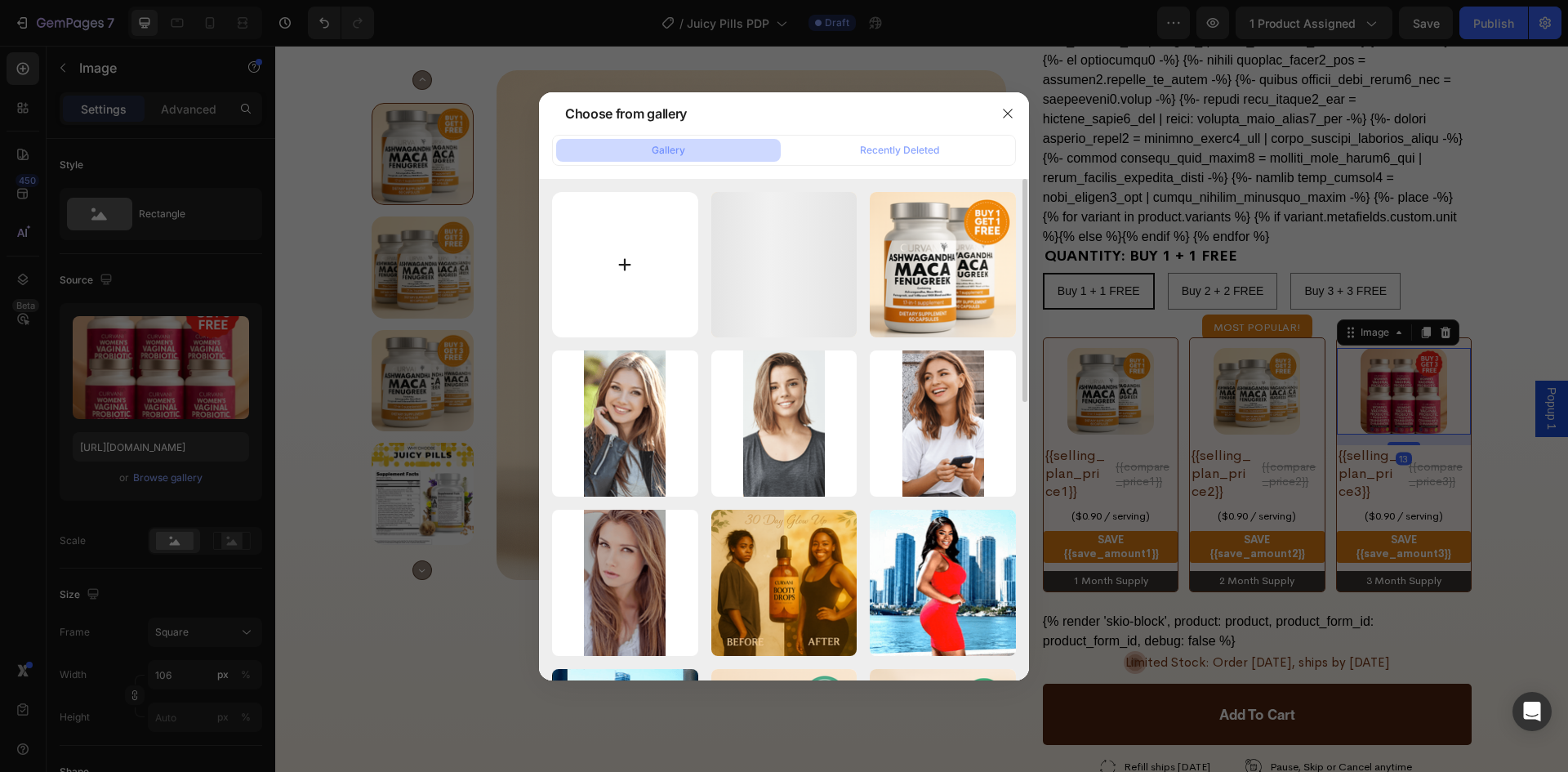
click at [626, 272] on input "file" at bounding box center [625, 265] width 146 height 146
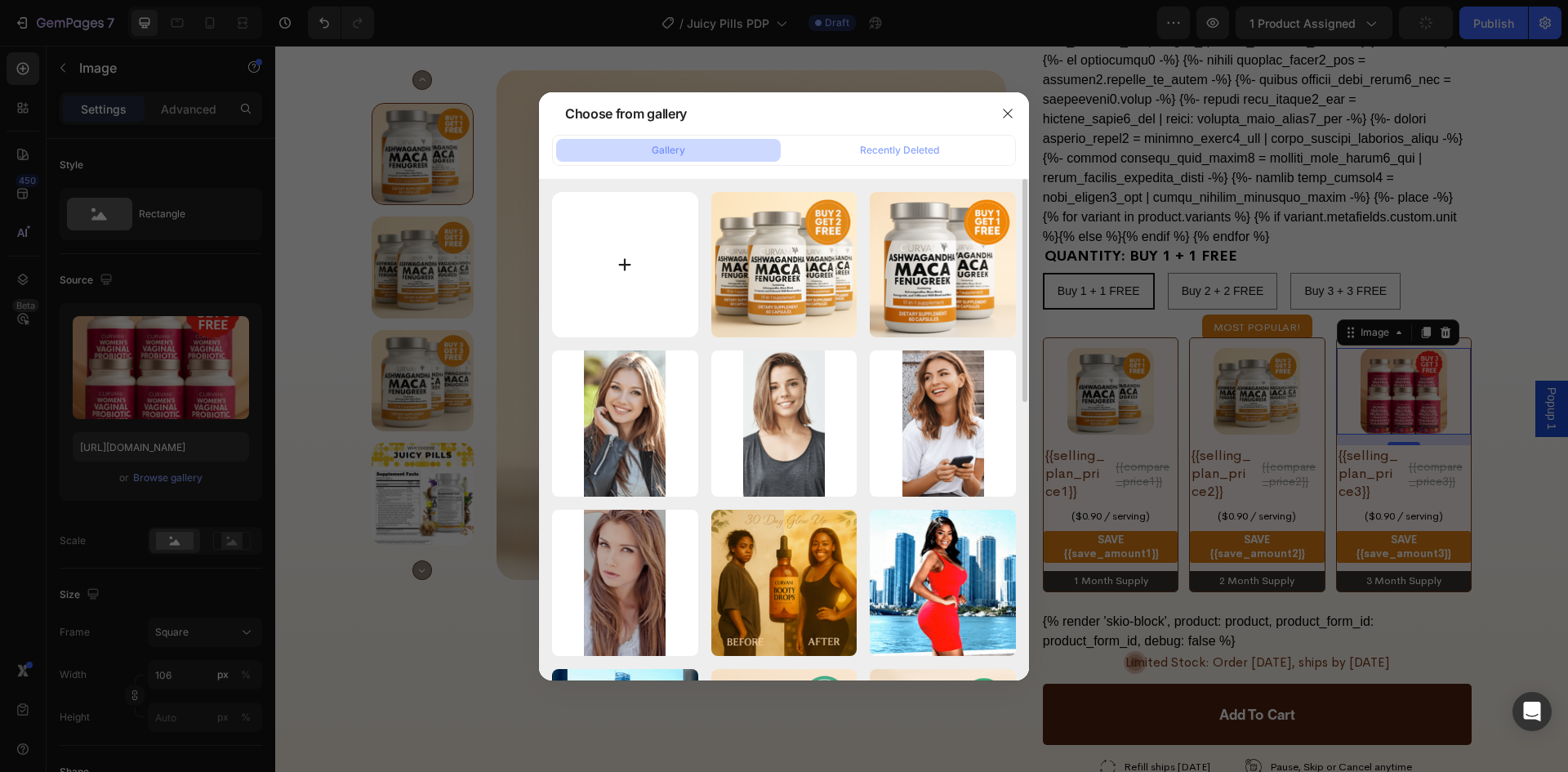
type input "C:\fakepath\ChatGPT Image [DATE], 04_56_29 PM.png"
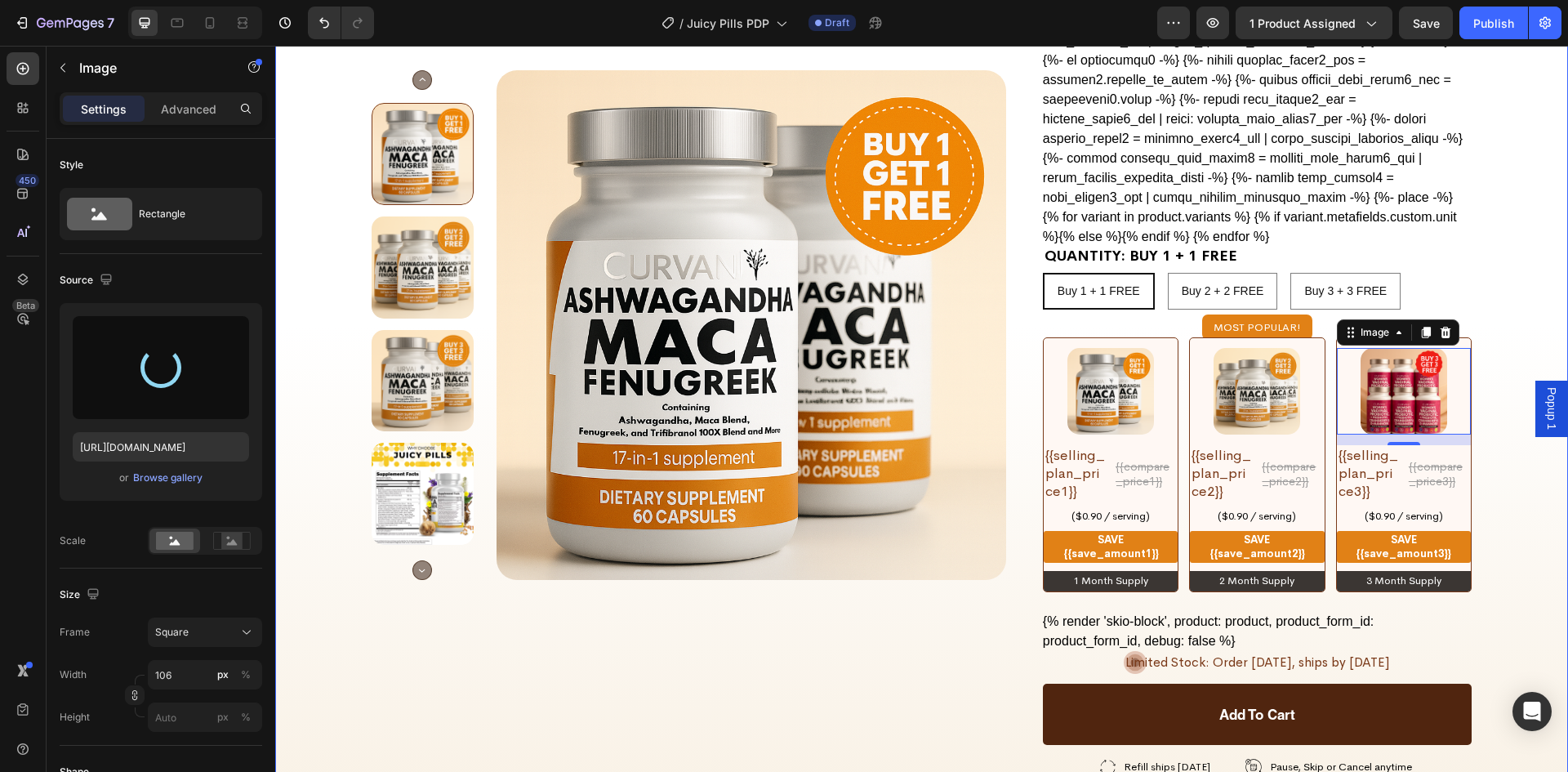
type input "[URL][DOMAIN_NAME]"
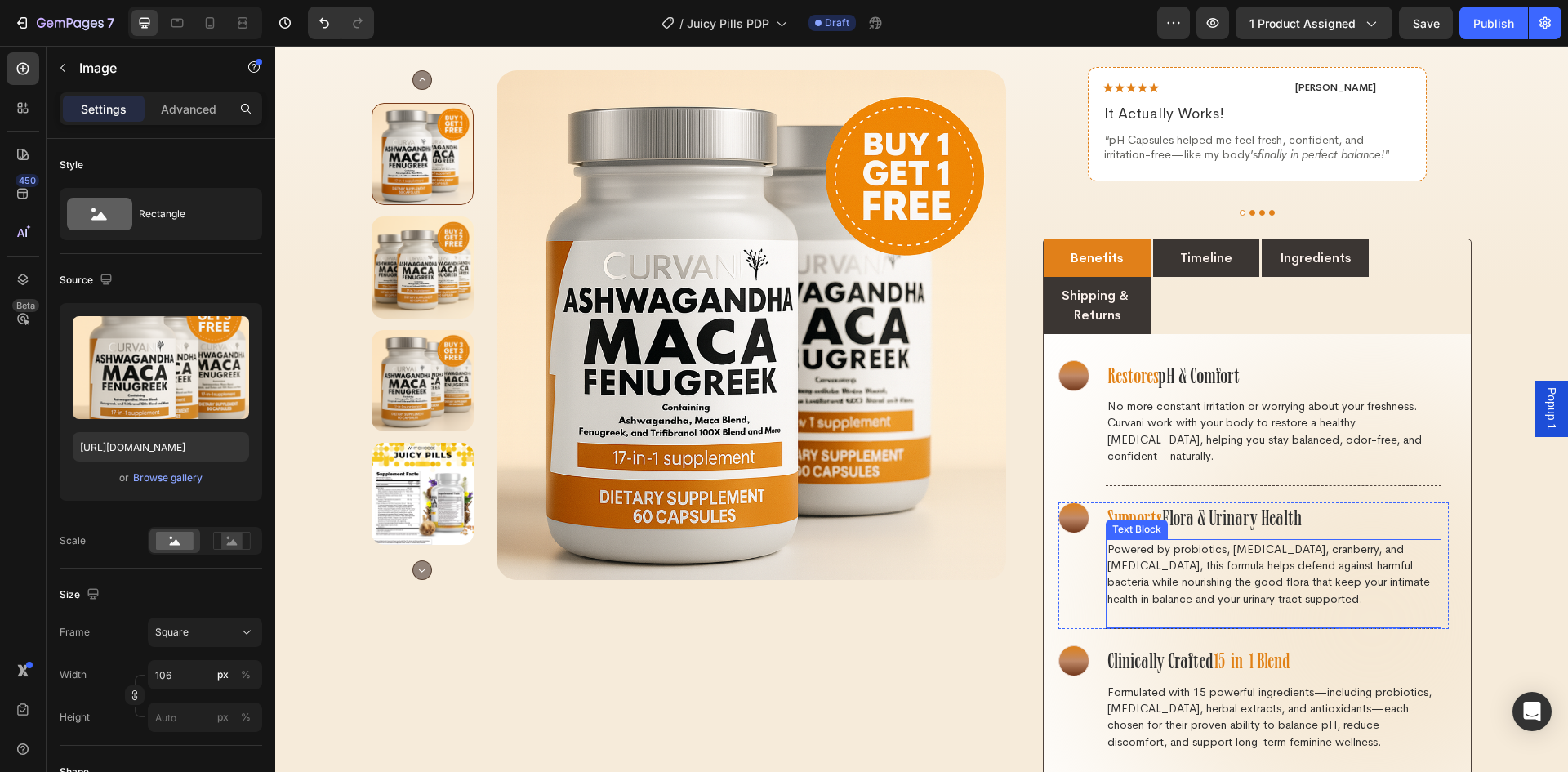
scroll to position [1960, 0]
